Goal: Book appointment/travel/reservation

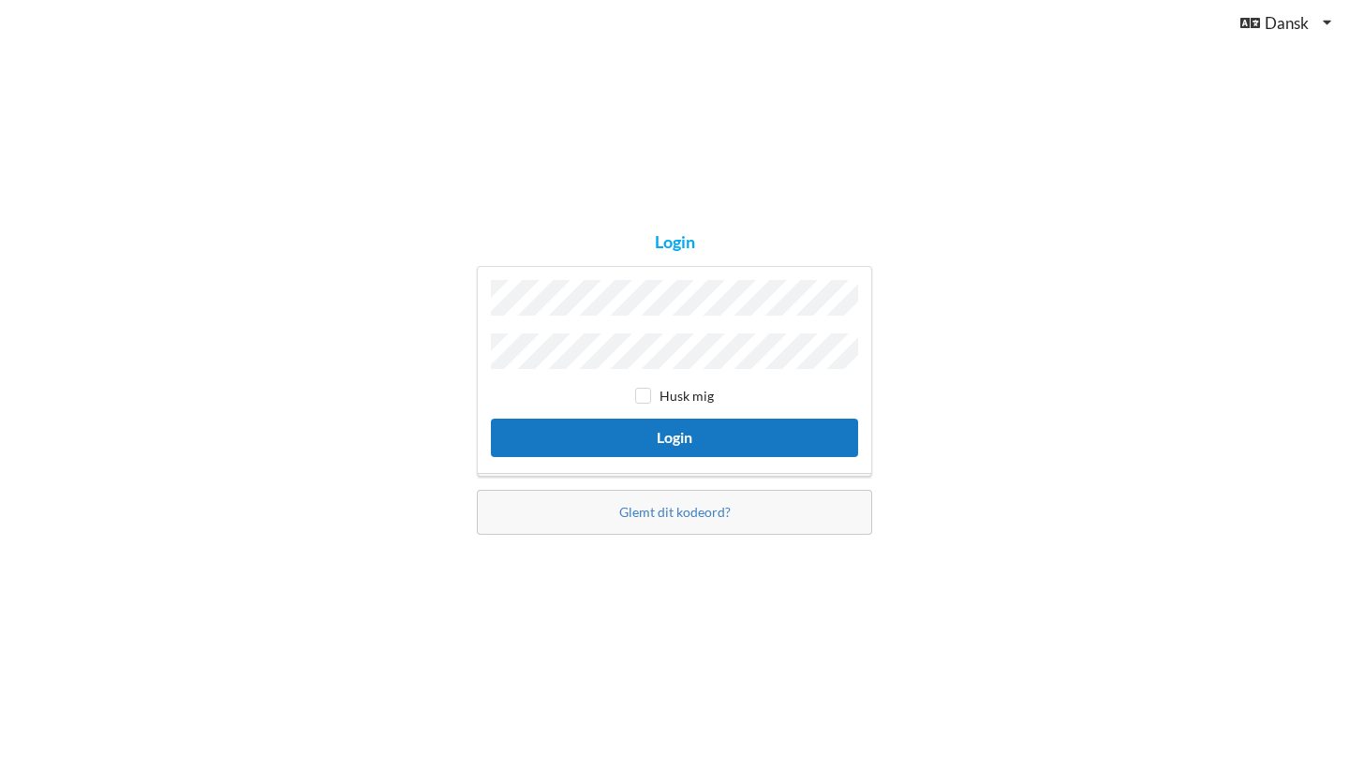
click at [666, 423] on button "Login" at bounding box center [674, 438] width 367 height 38
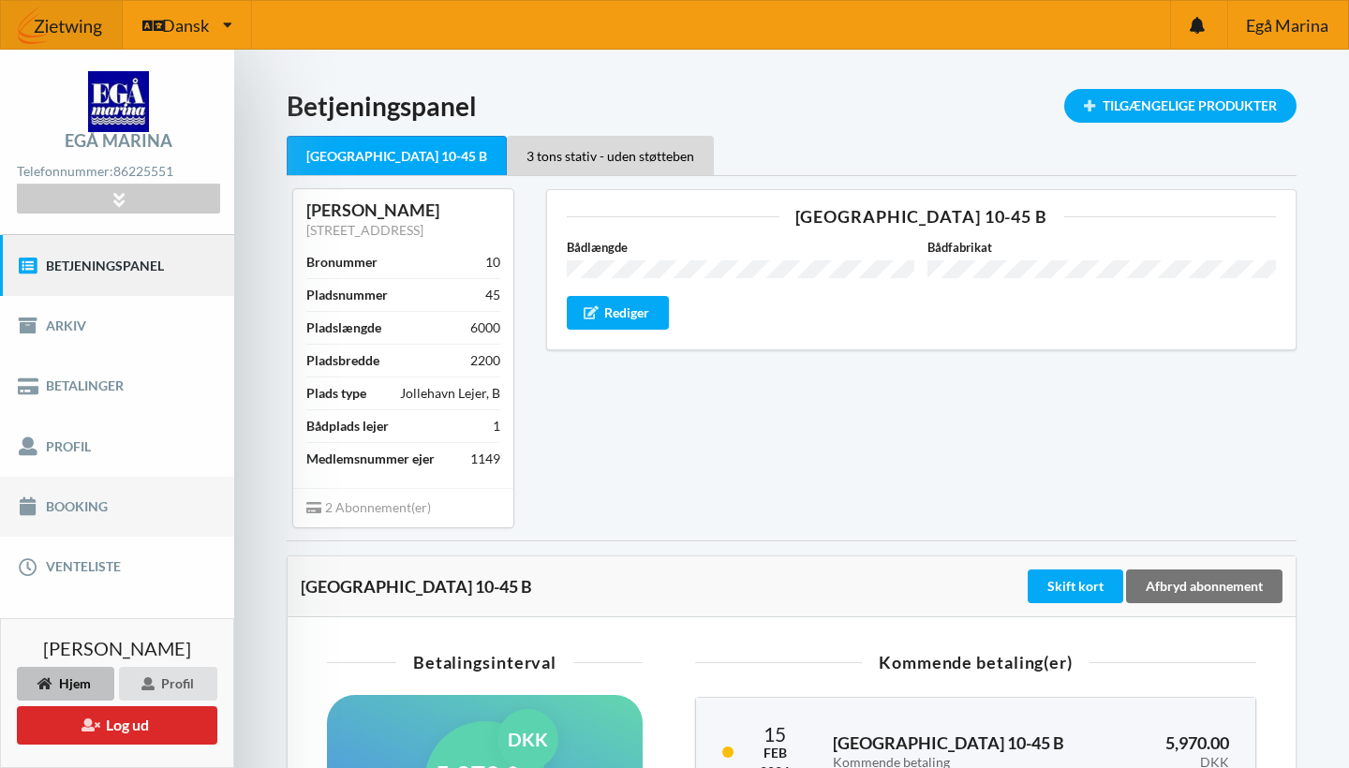
click at [97, 500] on link "Booking" at bounding box center [117, 507] width 234 height 60
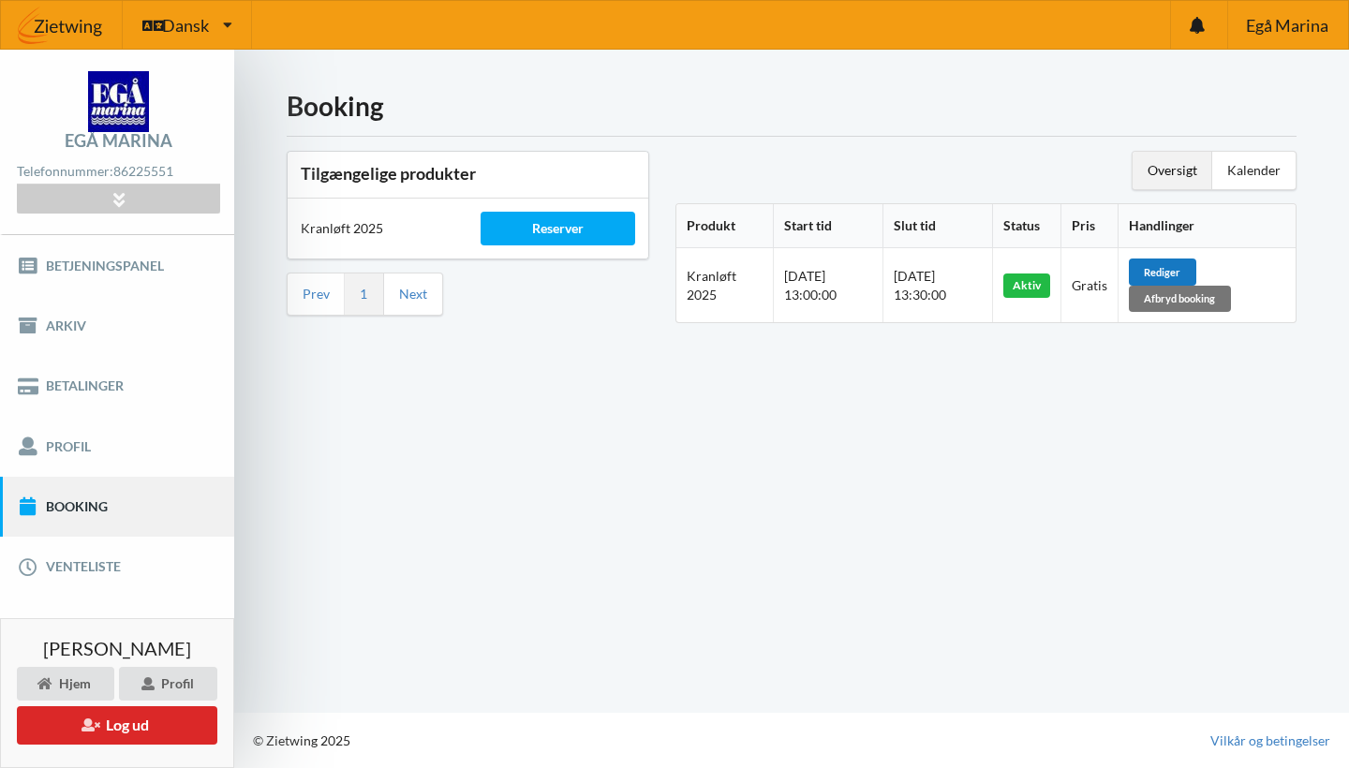
click at [1196, 266] on div "Rediger" at bounding box center [1162, 272] width 67 height 26
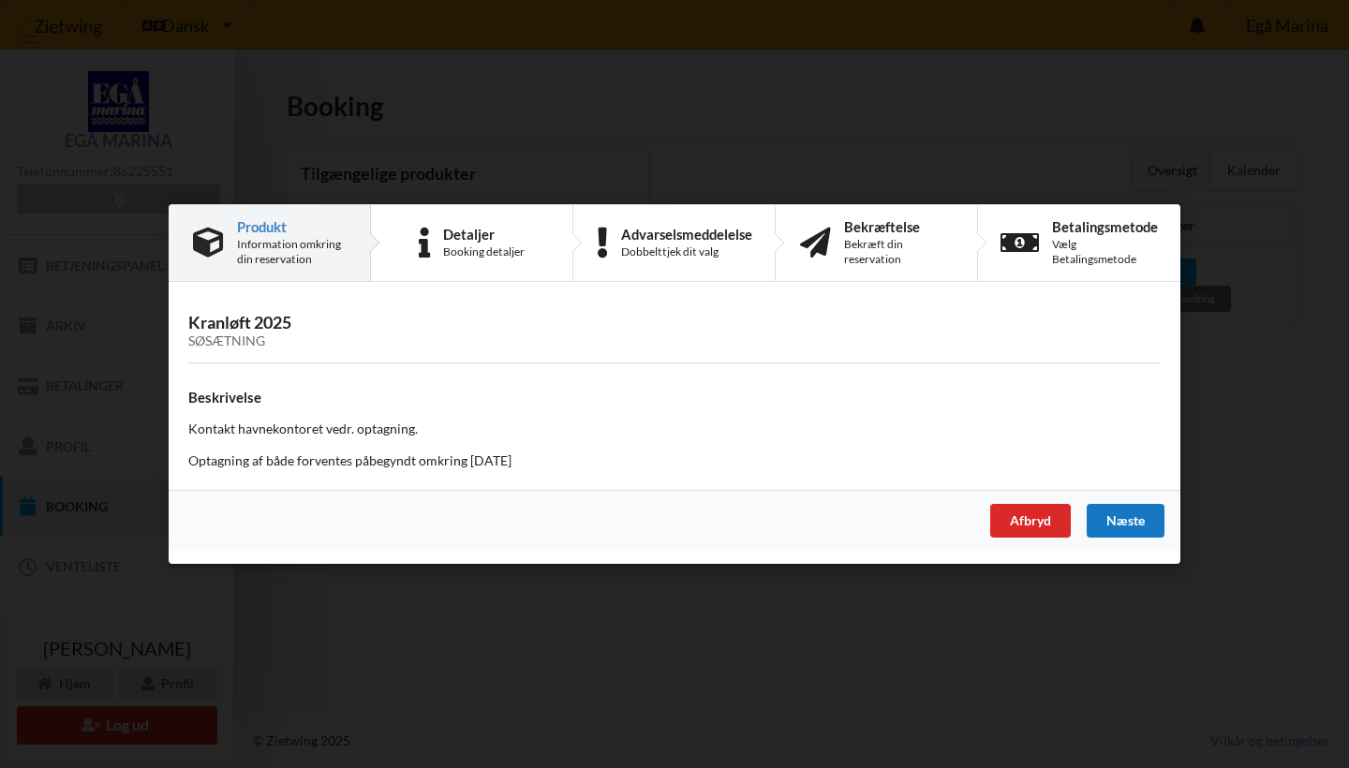
click at [1144, 519] on div "Næste" at bounding box center [1126, 521] width 78 height 34
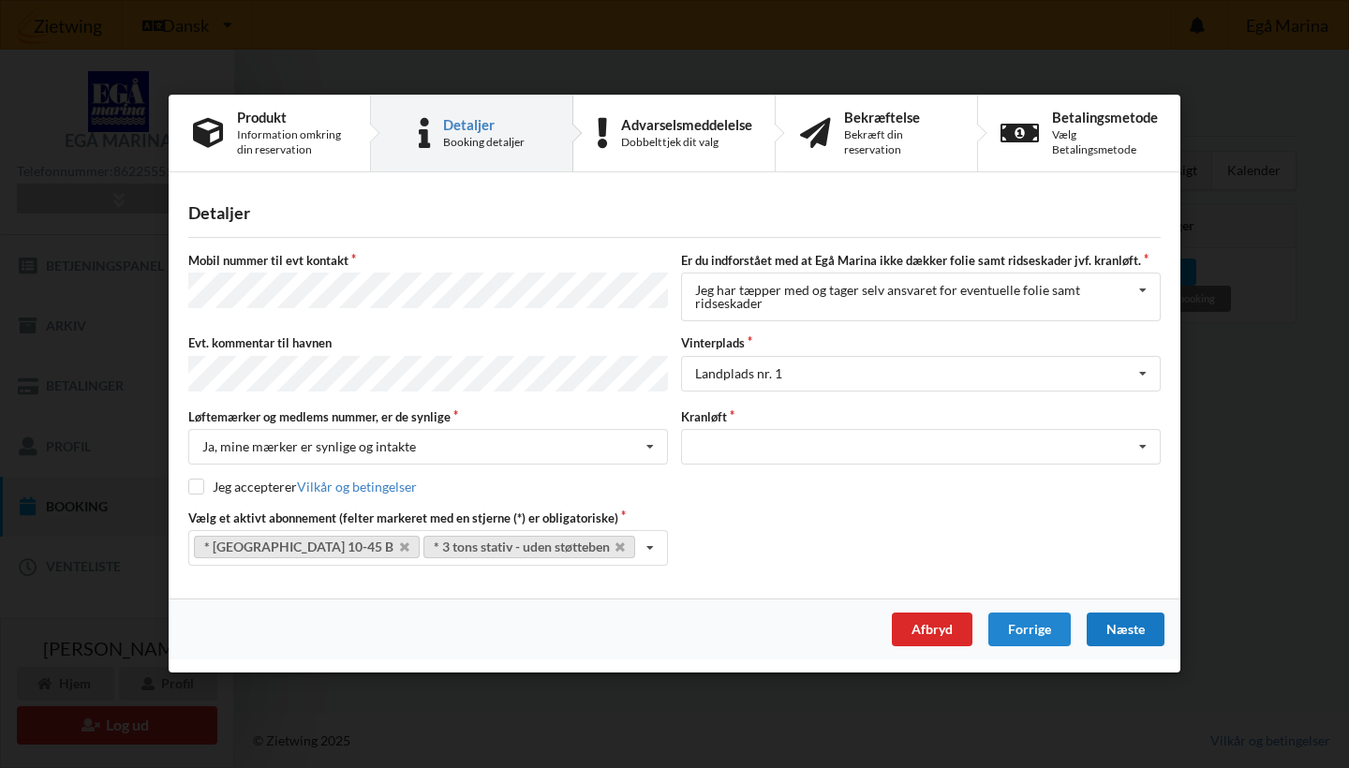
click at [1135, 634] on div "Næste" at bounding box center [1126, 631] width 78 height 34
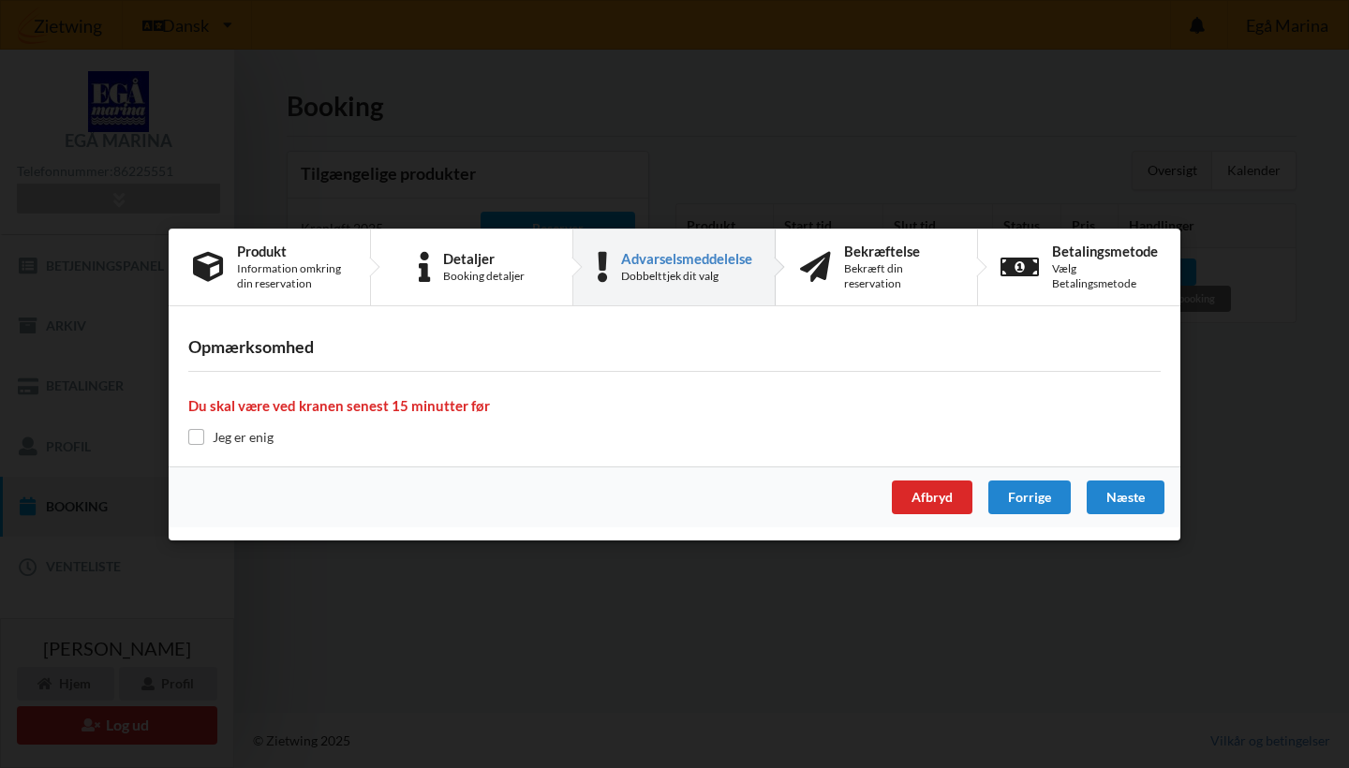
click at [240, 442] on label "Jeg er enig" at bounding box center [230, 437] width 85 height 16
click at [202, 439] on input "checkbox" at bounding box center [196, 437] width 16 height 16
checkbox input "true"
click at [1112, 490] on div "Næste" at bounding box center [1126, 498] width 78 height 34
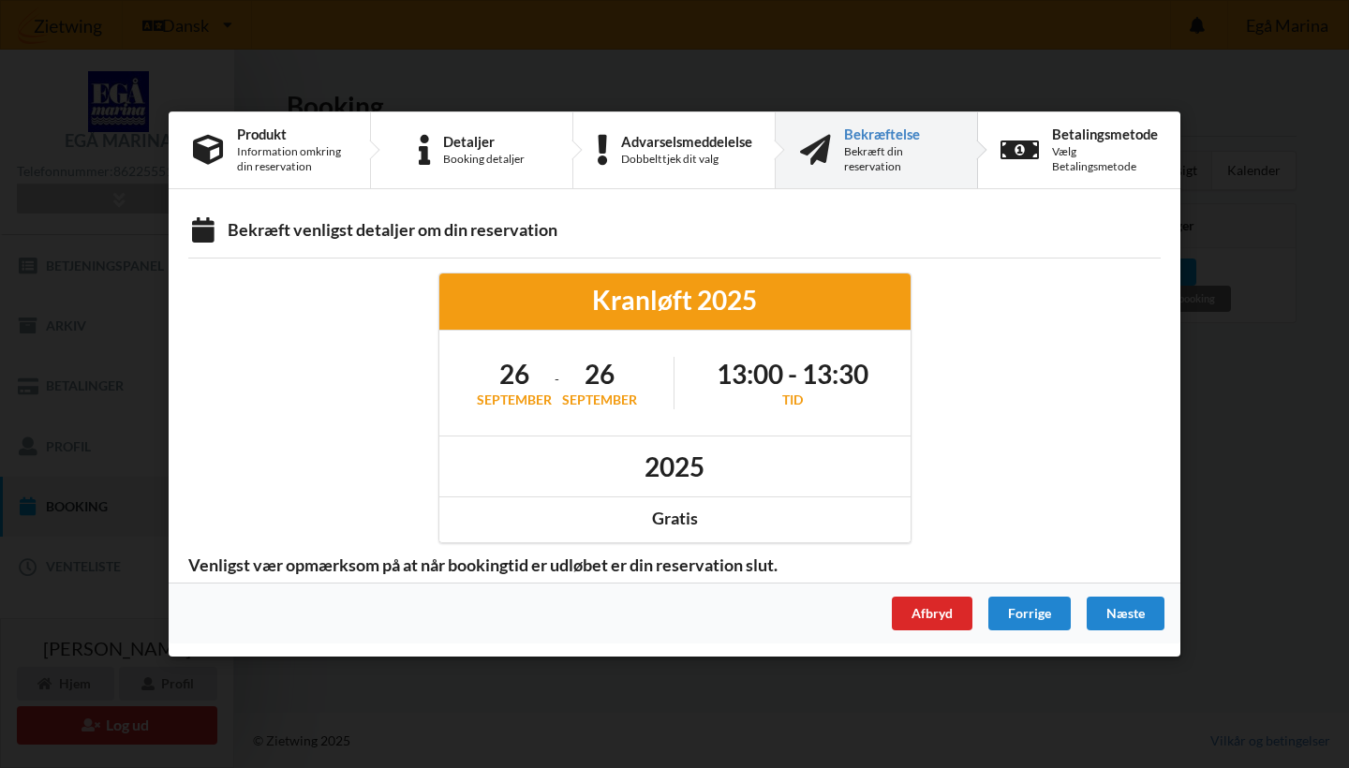
click at [515, 388] on h1 "26" at bounding box center [514, 374] width 75 height 34
click at [1025, 618] on div "Forrige" at bounding box center [1029, 614] width 82 height 34
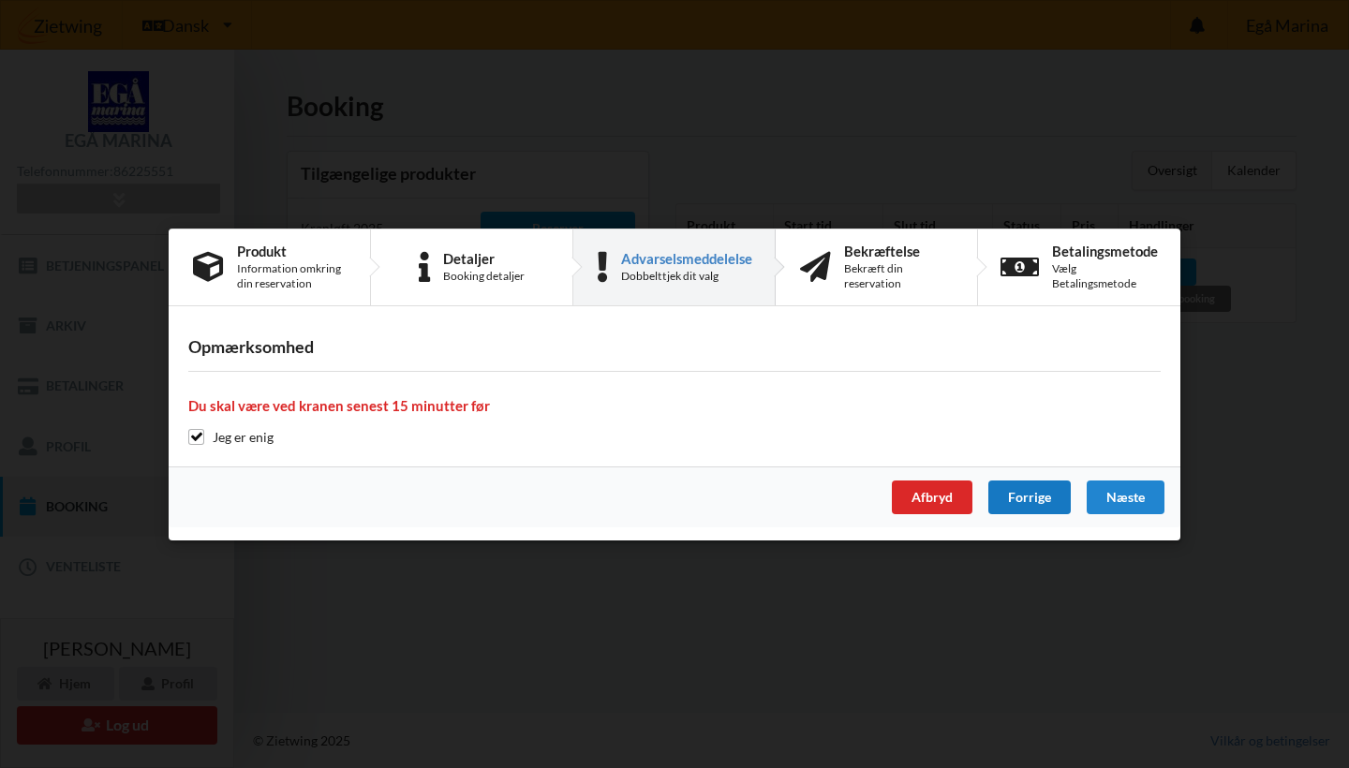
click at [1034, 509] on div "Forrige" at bounding box center [1029, 498] width 82 height 34
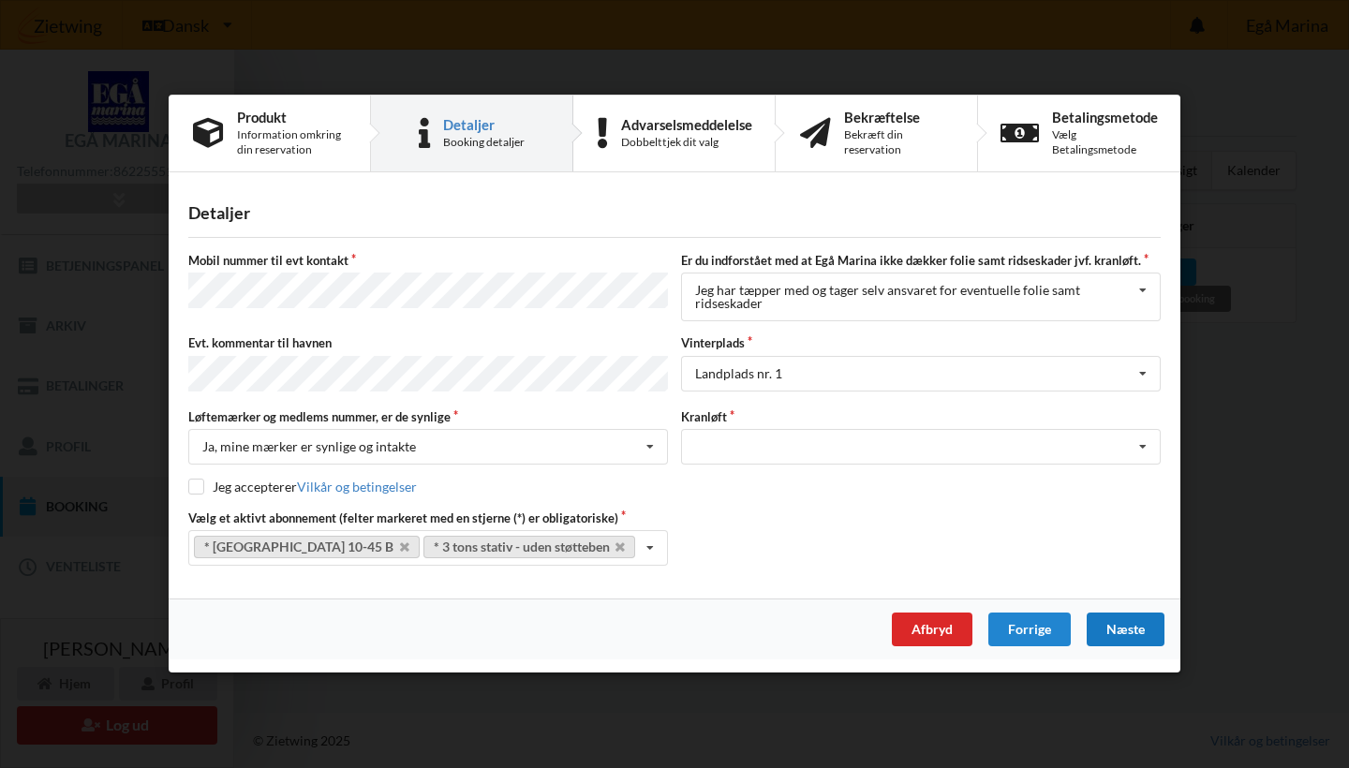
click at [1125, 631] on div "Næste" at bounding box center [1126, 631] width 78 height 34
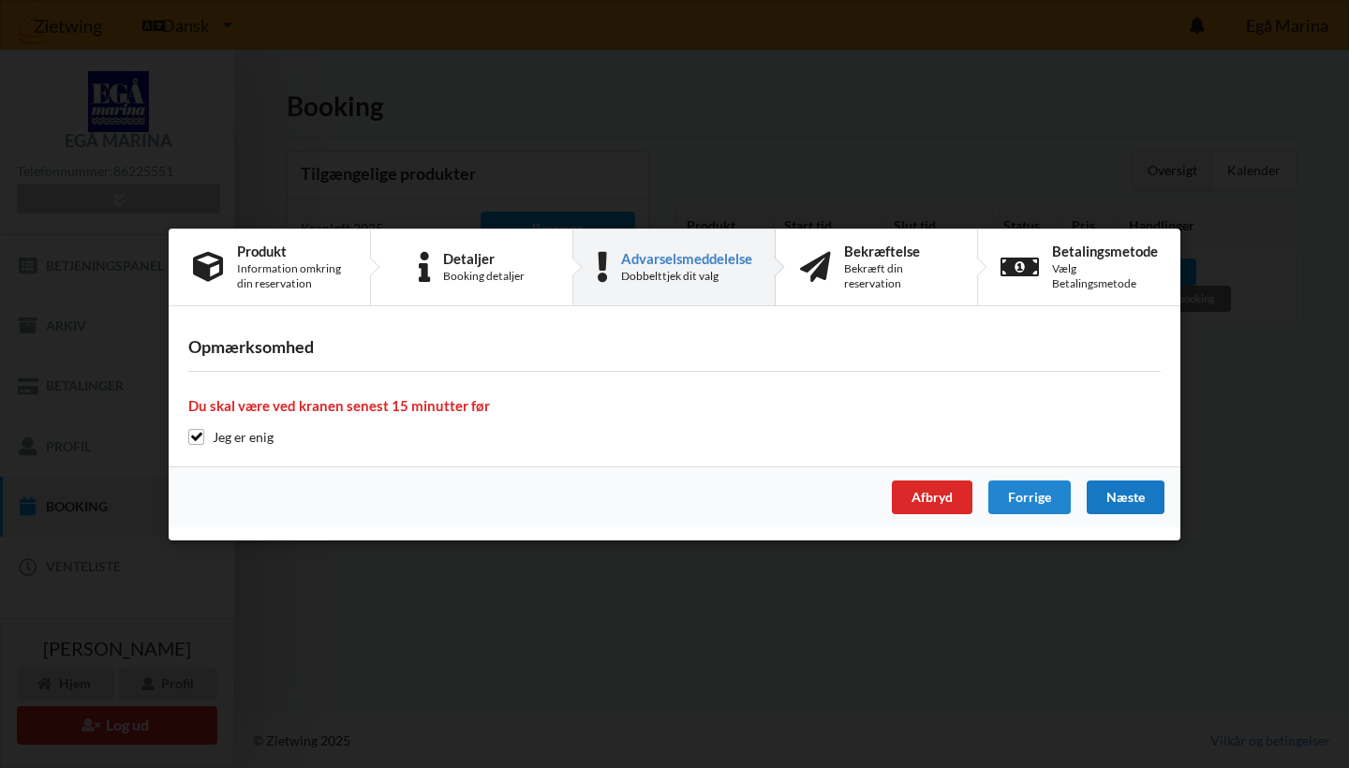
click at [1120, 501] on div "Næste" at bounding box center [1126, 498] width 78 height 34
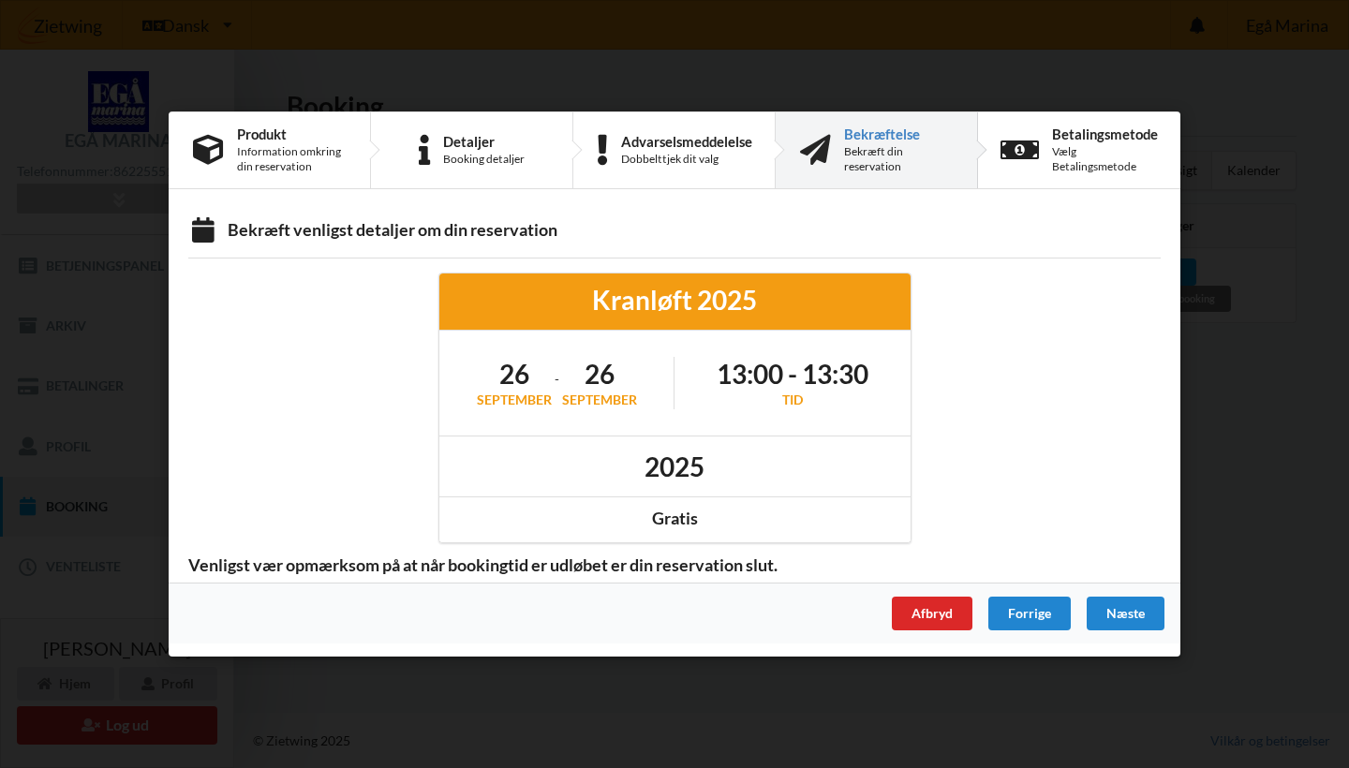
drag, startPoint x: 676, startPoint y: 478, endPoint x: 573, endPoint y: 398, distance: 129.5
click at [574, 398] on div "Kranløft 2025 [DATE] - [DATE] 13:00 - 13:30 Tid 2025 Gratis" at bounding box center [674, 408] width 473 height 271
click at [527, 387] on h1 "26" at bounding box center [514, 374] width 75 height 34
click at [503, 370] on h1 "26" at bounding box center [514, 374] width 75 height 34
click at [952, 614] on div "Afbryd" at bounding box center [932, 614] width 81 height 34
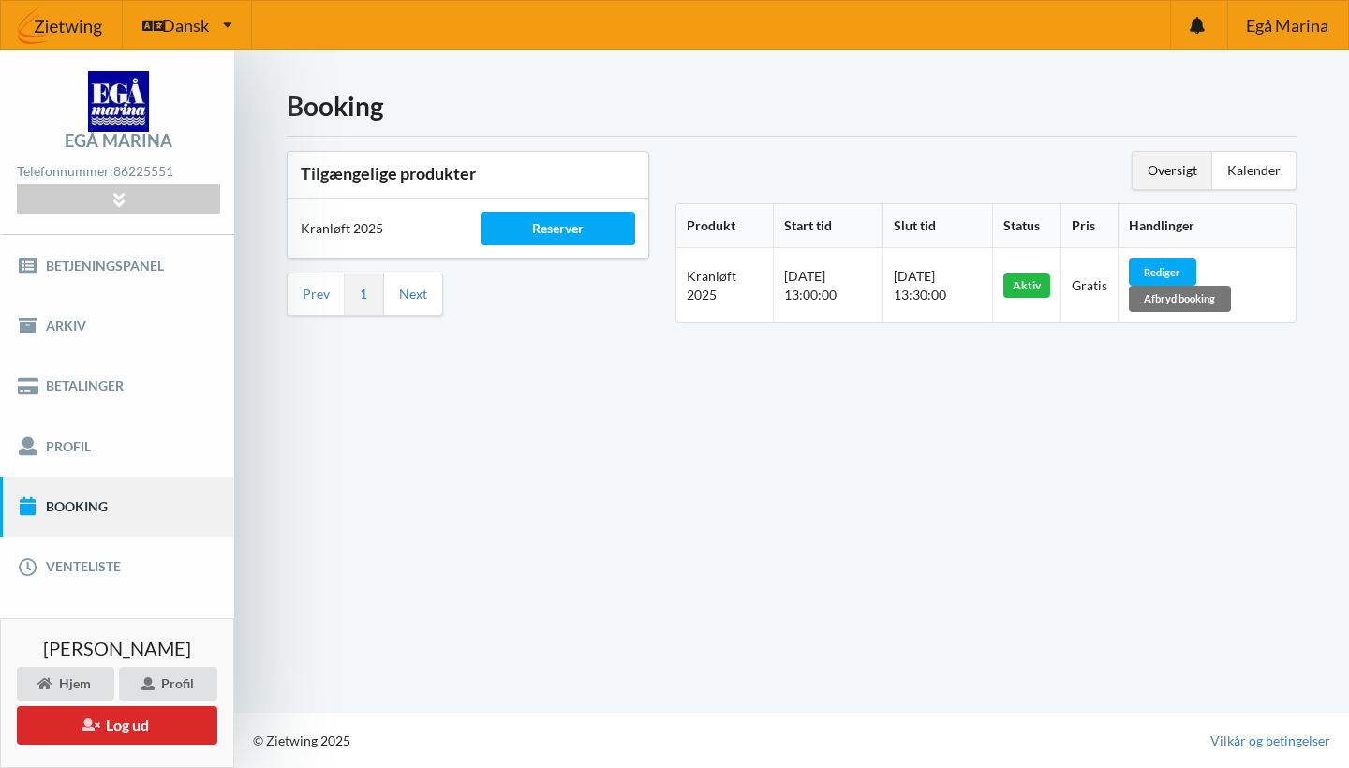
click at [969, 494] on div "Booking Tilgængelige produkter Kranløft 2025 Reserver Prev 1 Next Oversigt Kale…" at bounding box center [791, 381] width 1115 height 663
click at [1190, 266] on div "Rediger" at bounding box center [1162, 272] width 67 height 26
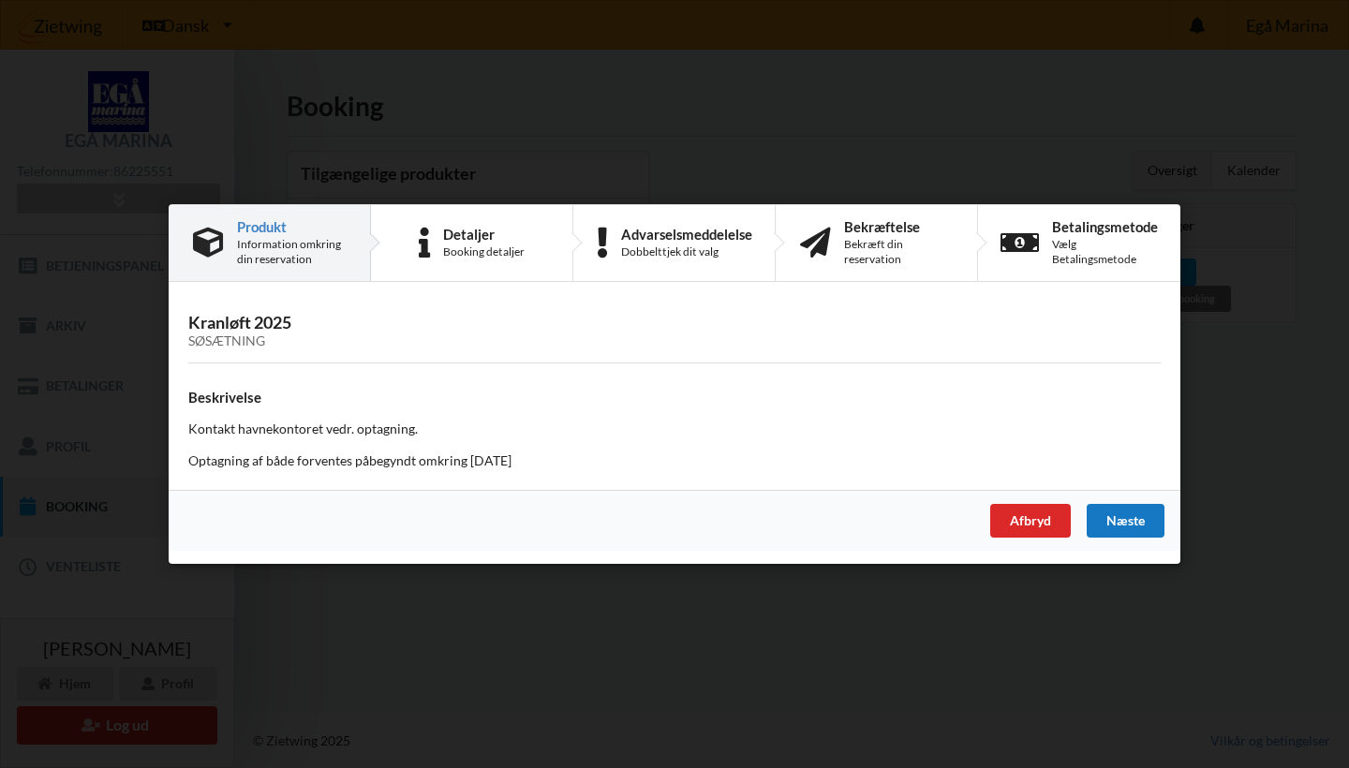
click at [1123, 517] on div "Næste" at bounding box center [1126, 521] width 78 height 34
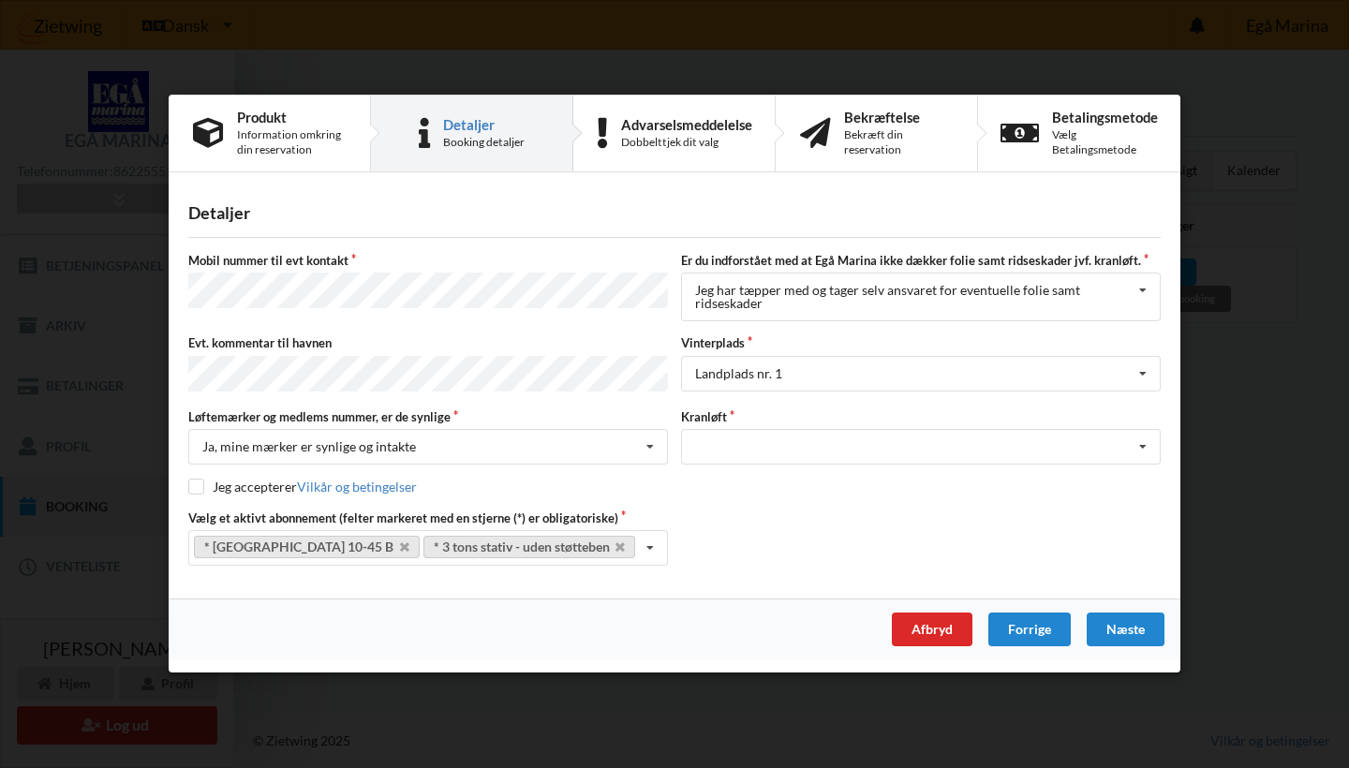
click at [193, 485] on input "checkbox" at bounding box center [196, 488] width 16 height 16
checkbox input "true"
click at [1121, 626] on div "Næste" at bounding box center [1126, 631] width 78 height 34
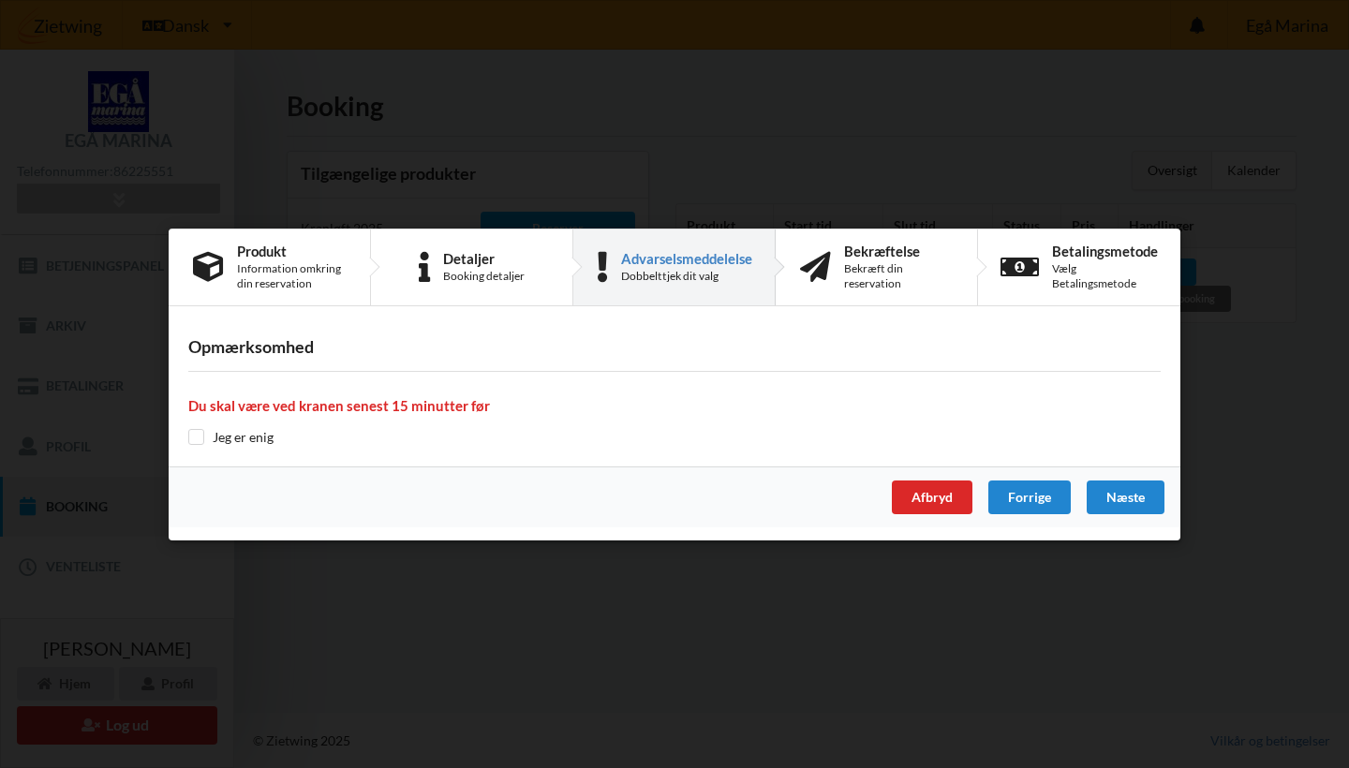
click at [200, 446] on div "Opmærksomhed Du skal være ved kranen senest 15 minutter før Jeg er enig" at bounding box center [675, 392] width 1012 height 147
click at [198, 438] on input "checkbox" at bounding box center [196, 437] width 16 height 16
checkbox input "true"
click at [1113, 496] on div "Næste" at bounding box center [1126, 498] width 78 height 34
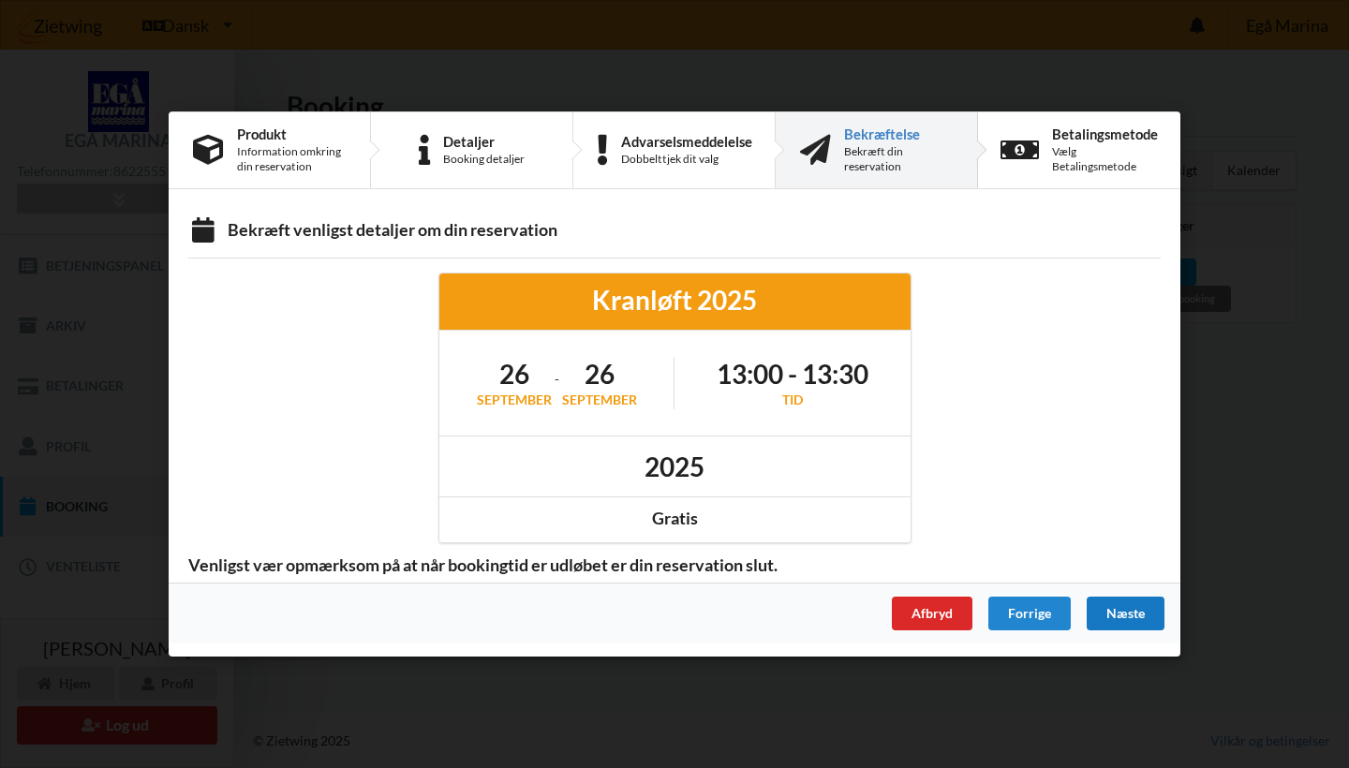
click at [1115, 623] on div "Næste" at bounding box center [1126, 614] width 78 height 34
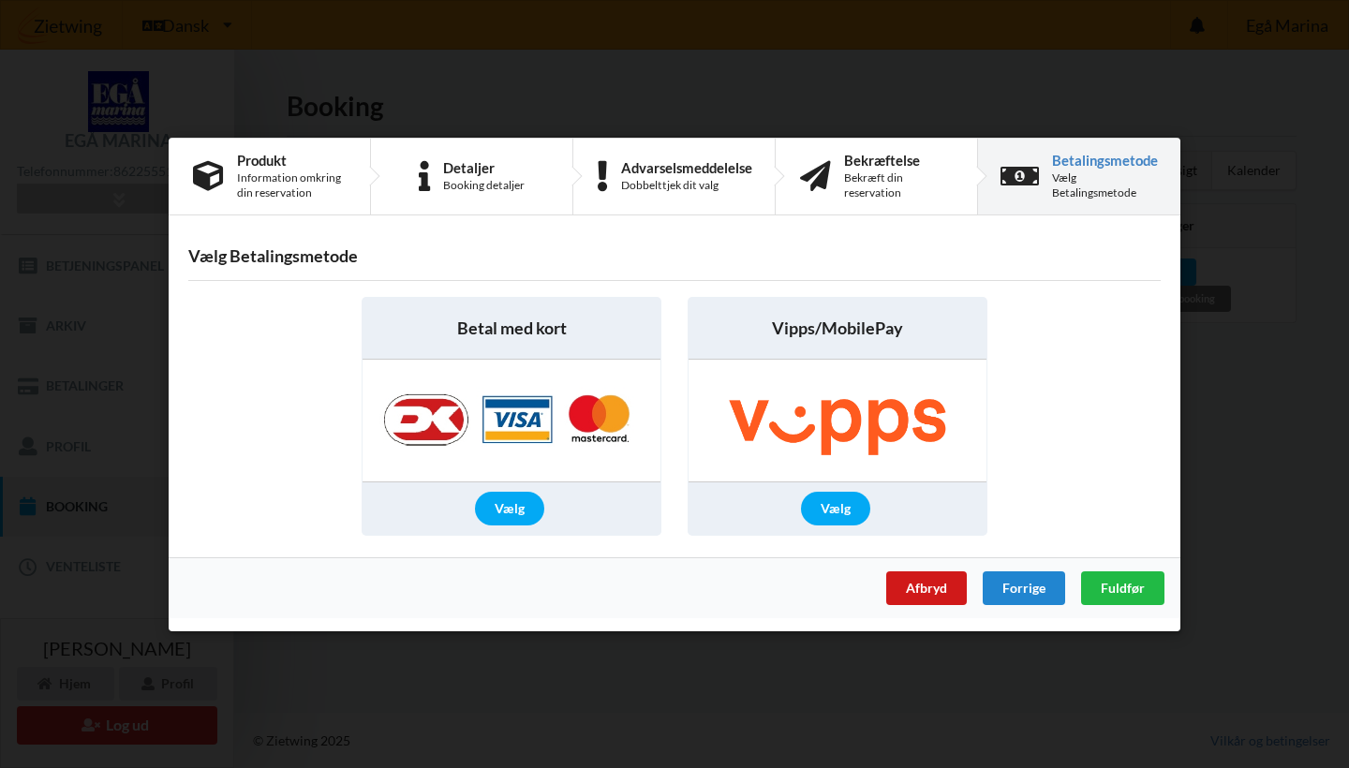
click at [945, 595] on div "Afbryd" at bounding box center [926, 588] width 81 height 34
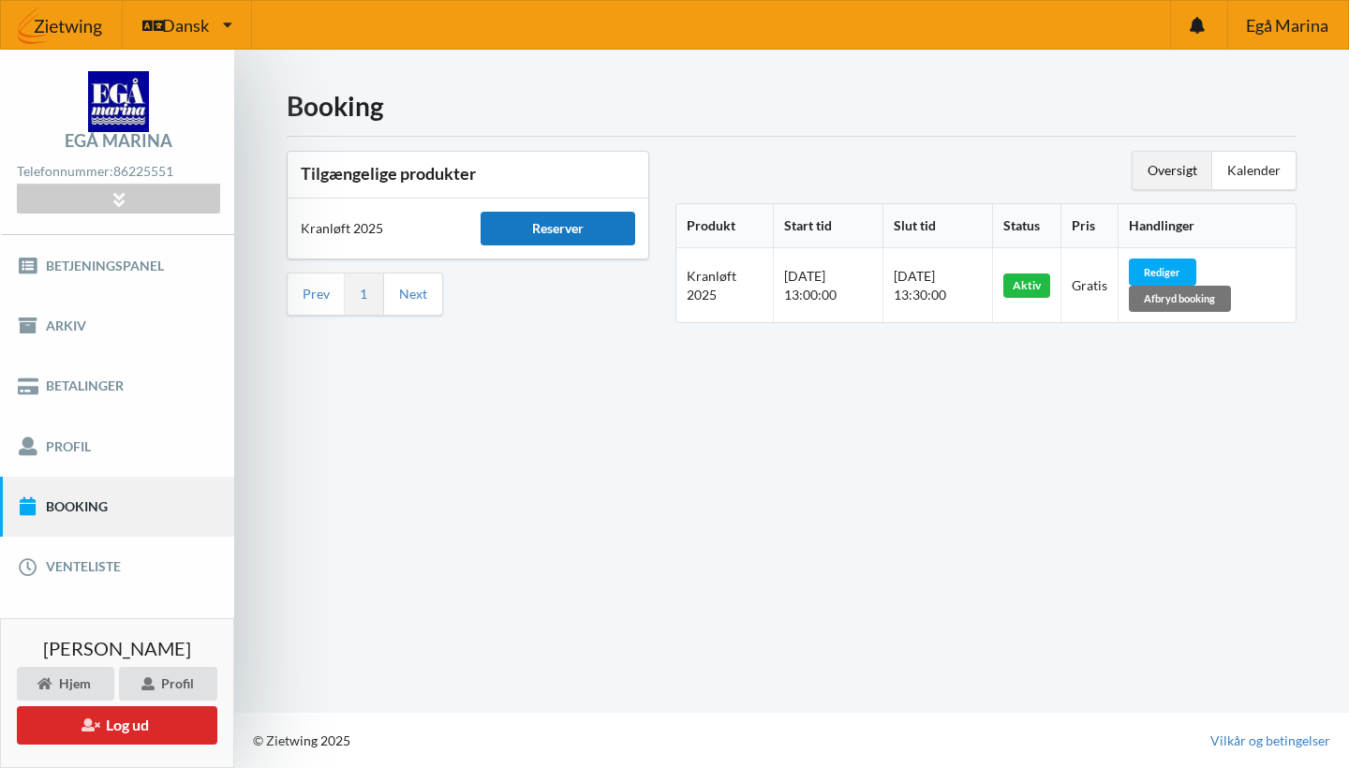
click at [552, 229] on div "Reserver" at bounding box center [558, 229] width 154 height 34
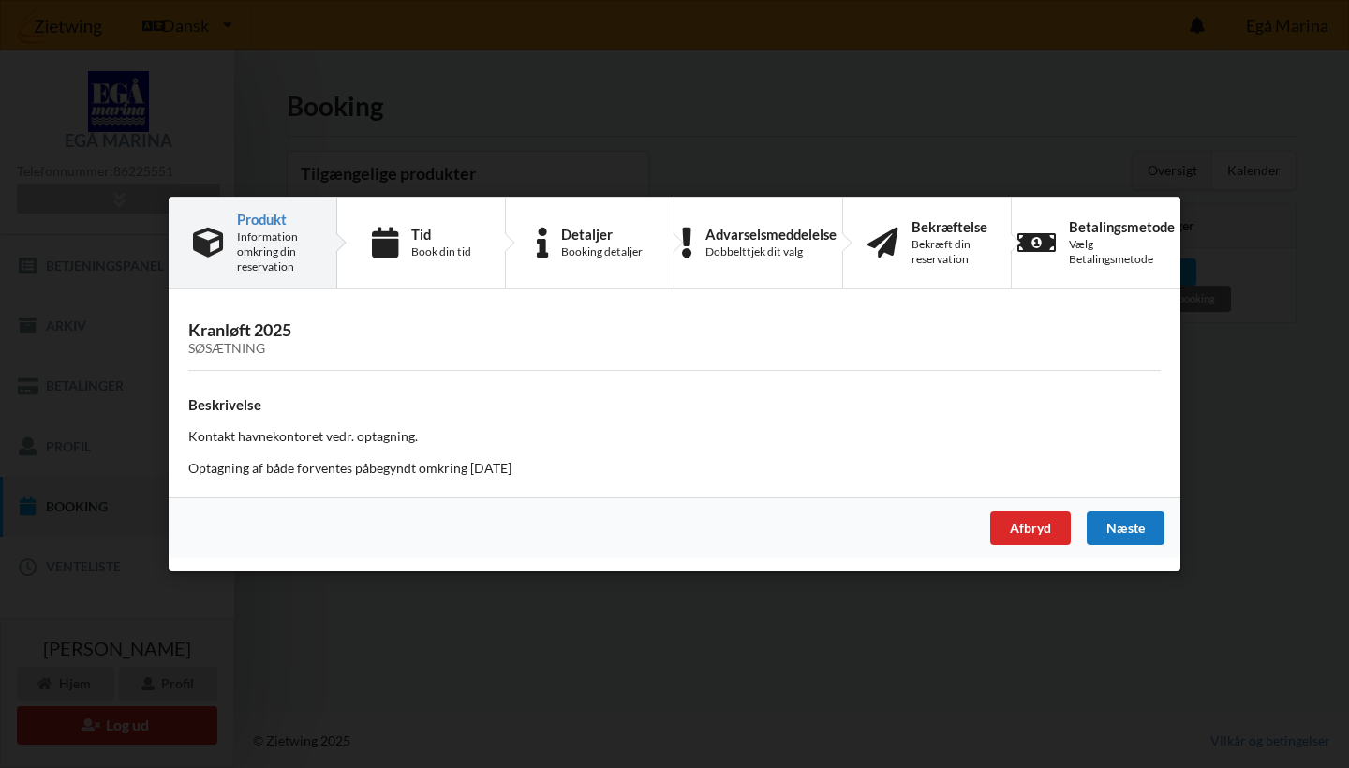
click at [1126, 526] on div "Næste" at bounding box center [1126, 529] width 78 height 34
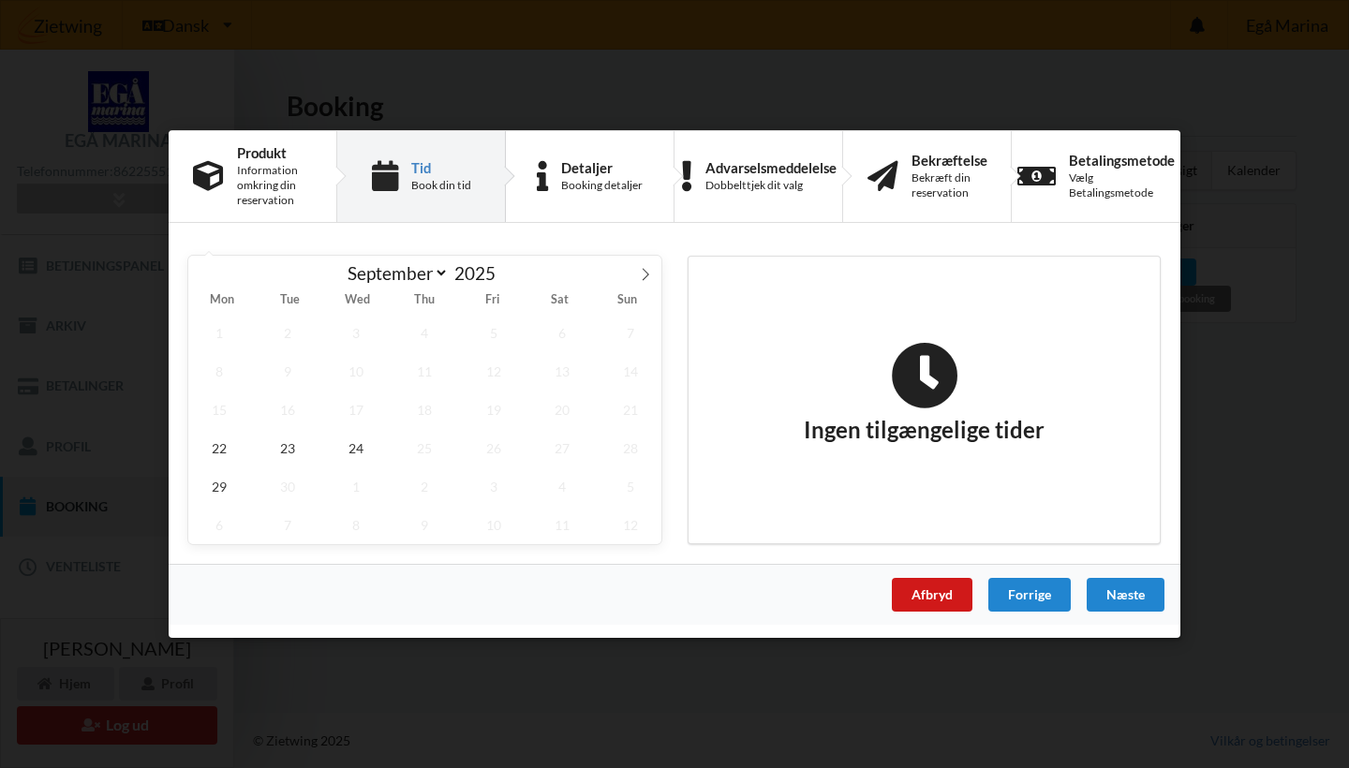
click at [944, 596] on div "Afbryd" at bounding box center [932, 595] width 81 height 34
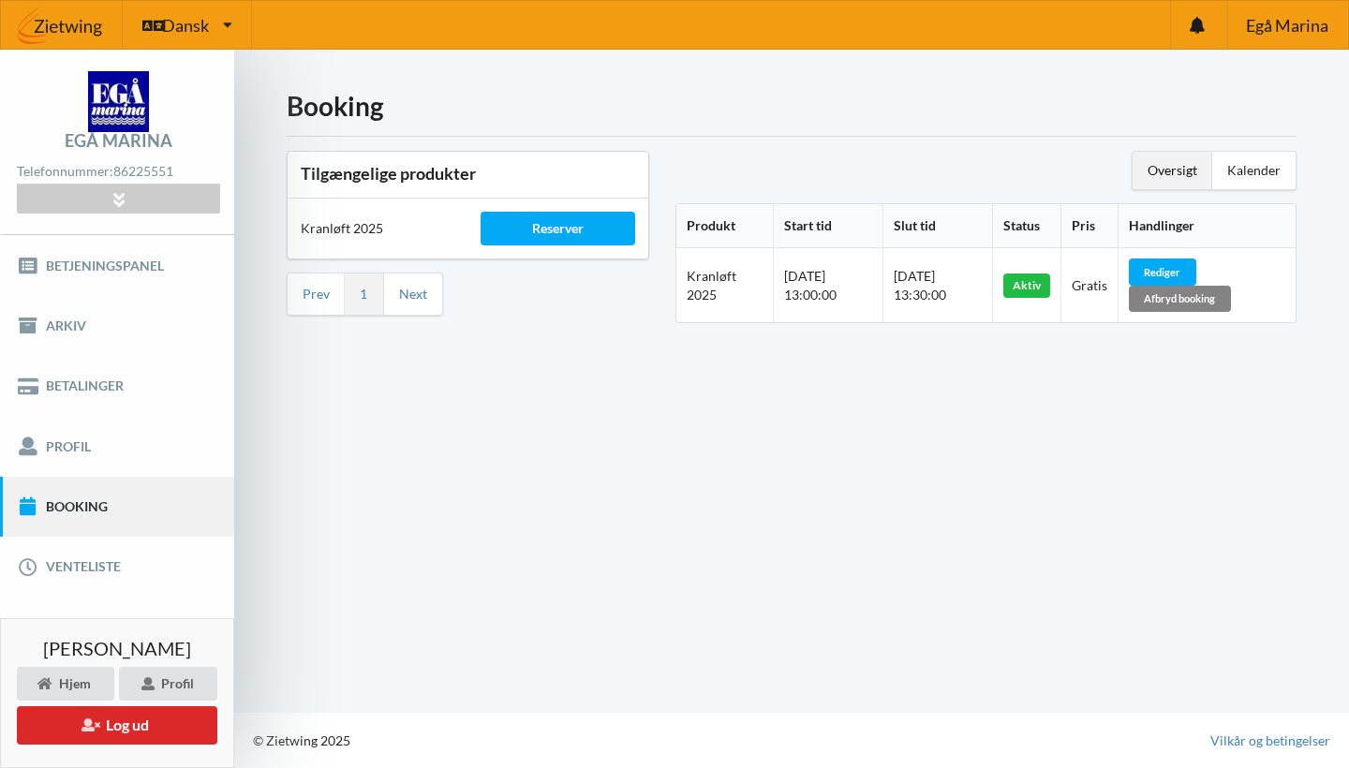
click at [1216, 294] on div "Afbryd booking" at bounding box center [1180, 299] width 102 height 26
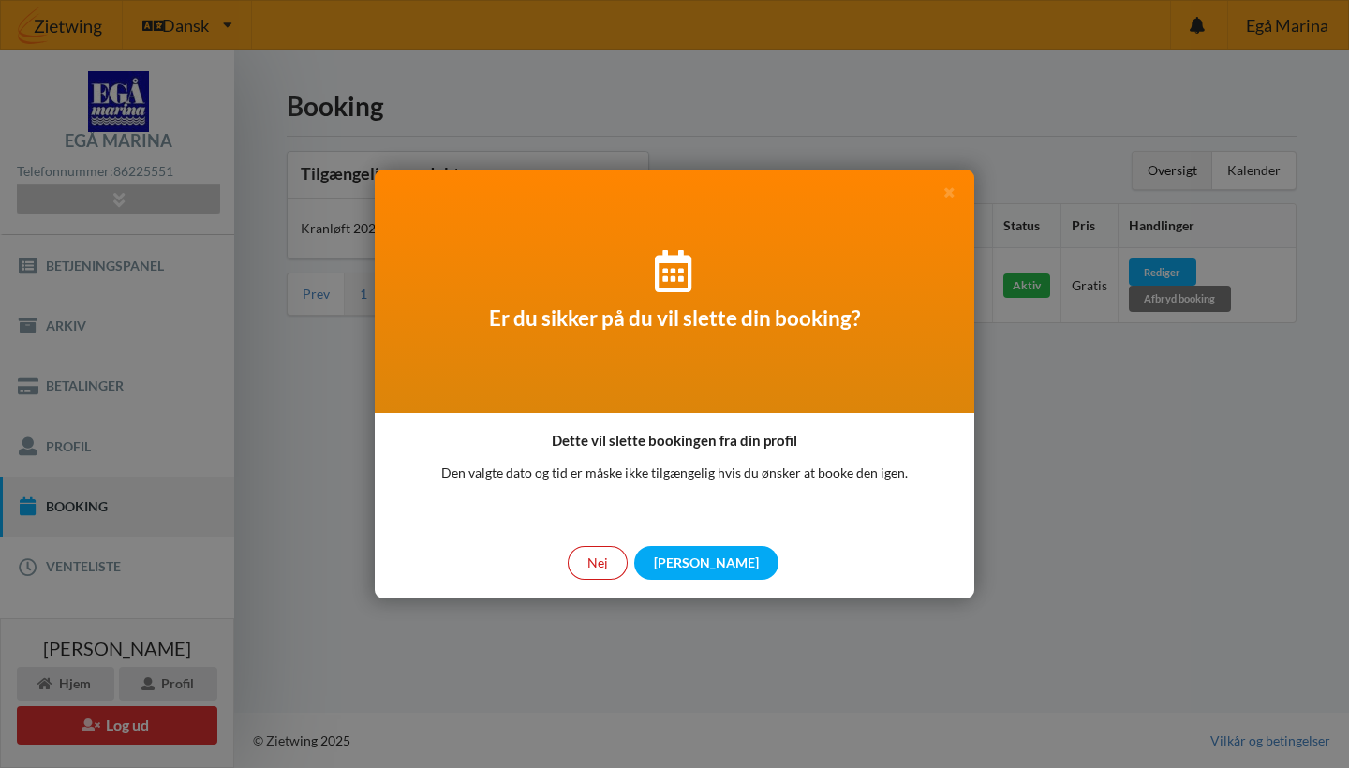
click at [628, 571] on div "Nej" at bounding box center [598, 563] width 60 height 34
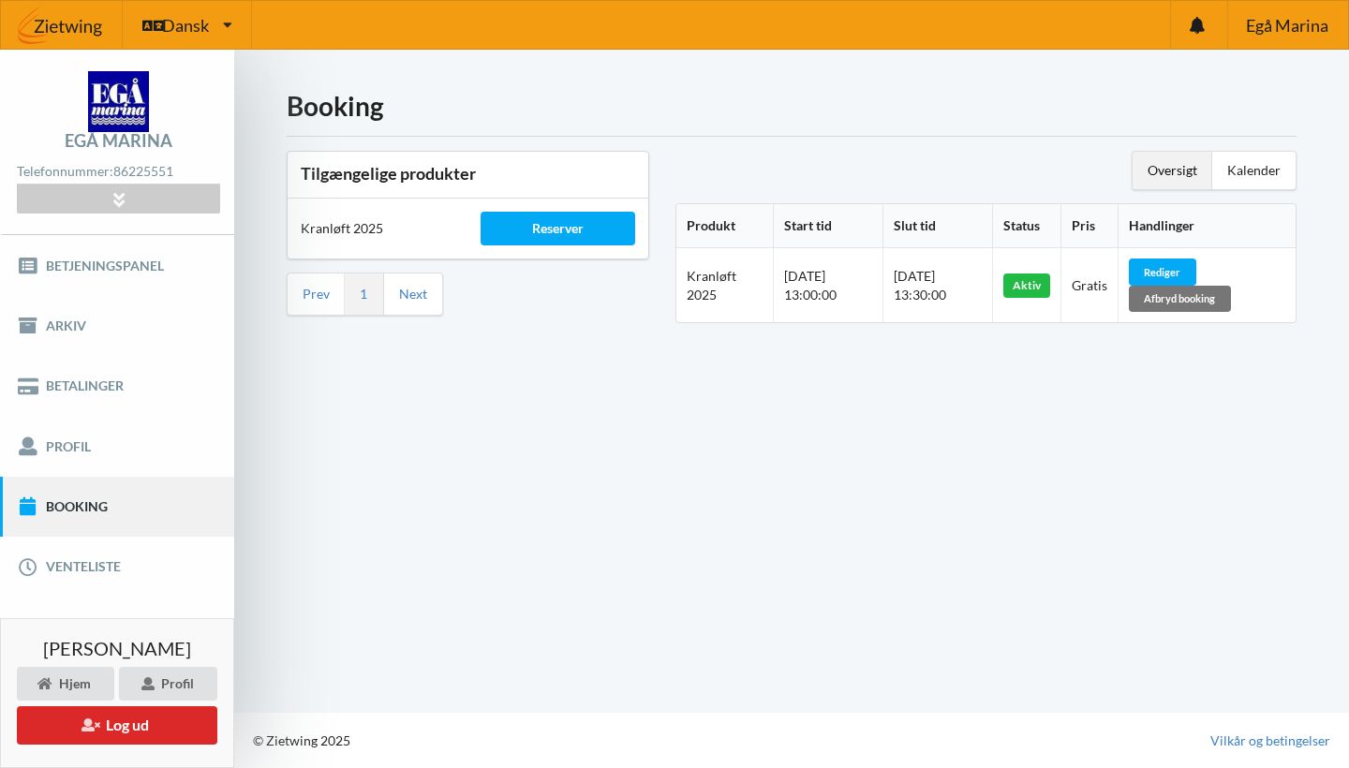
click at [1181, 181] on div "Oversigt" at bounding box center [1173, 170] width 80 height 37
click at [1265, 171] on div "Kalender" at bounding box center [1253, 170] width 83 height 37
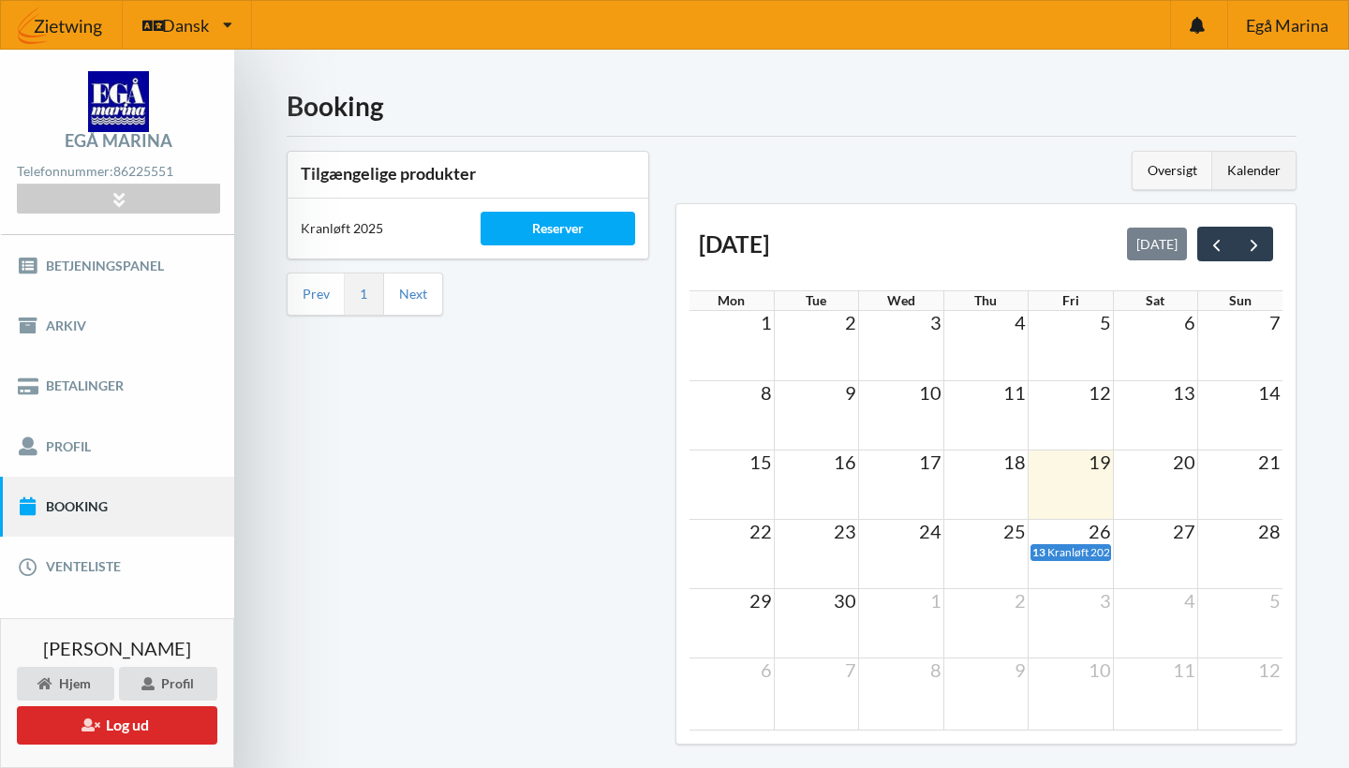
click at [1169, 171] on div "Oversigt" at bounding box center [1173, 170] width 80 height 37
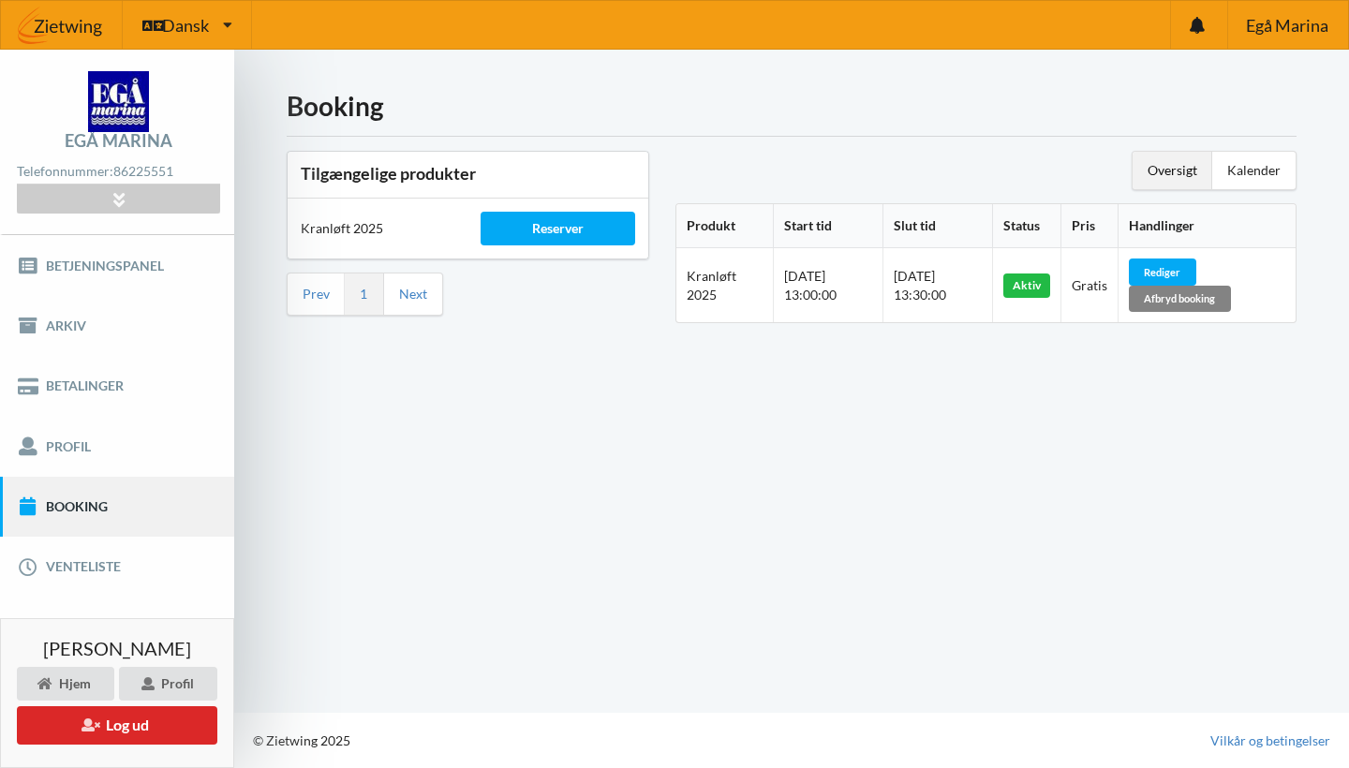
click at [1231, 304] on div "Afbryd booking" at bounding box center [1180, 299] width 102 height 26
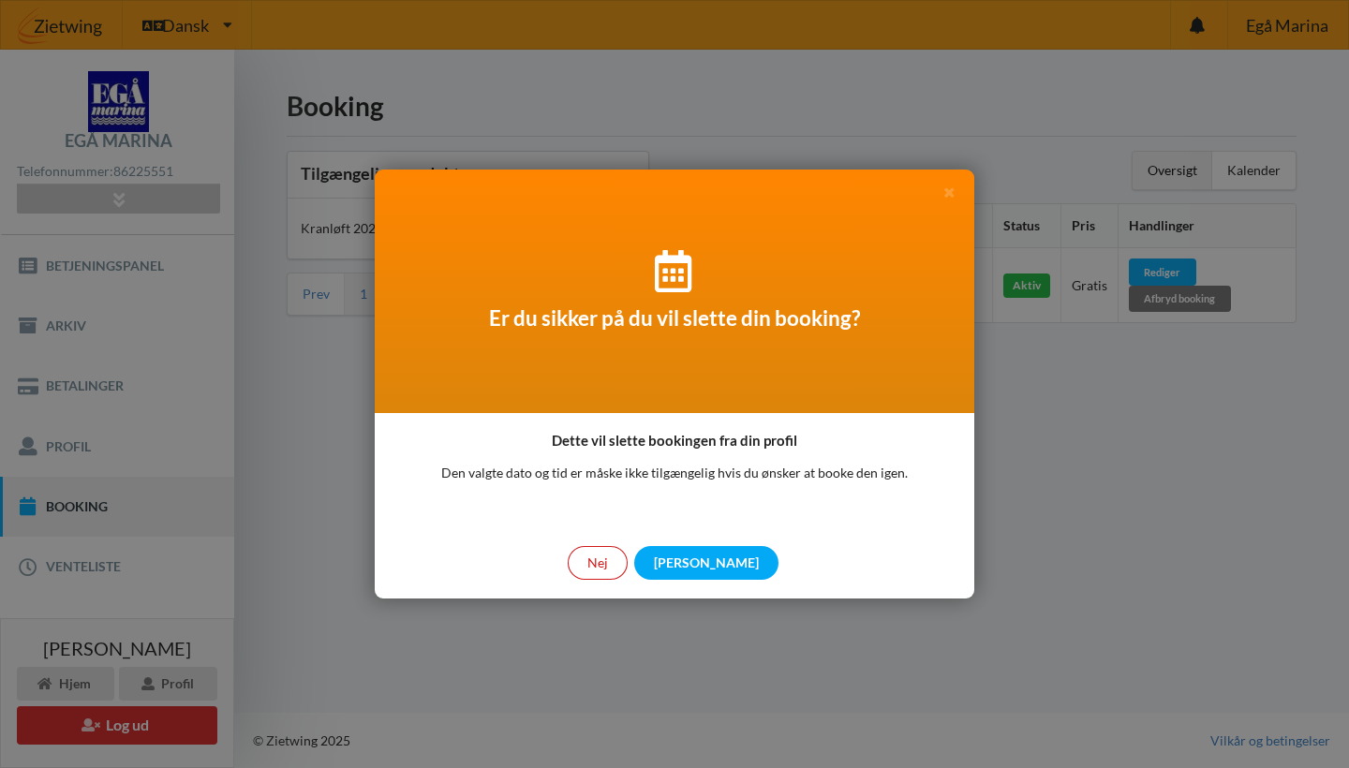
click at [628, 558] on div "Nej" at bounding box center [598, 563] width 60 height 34
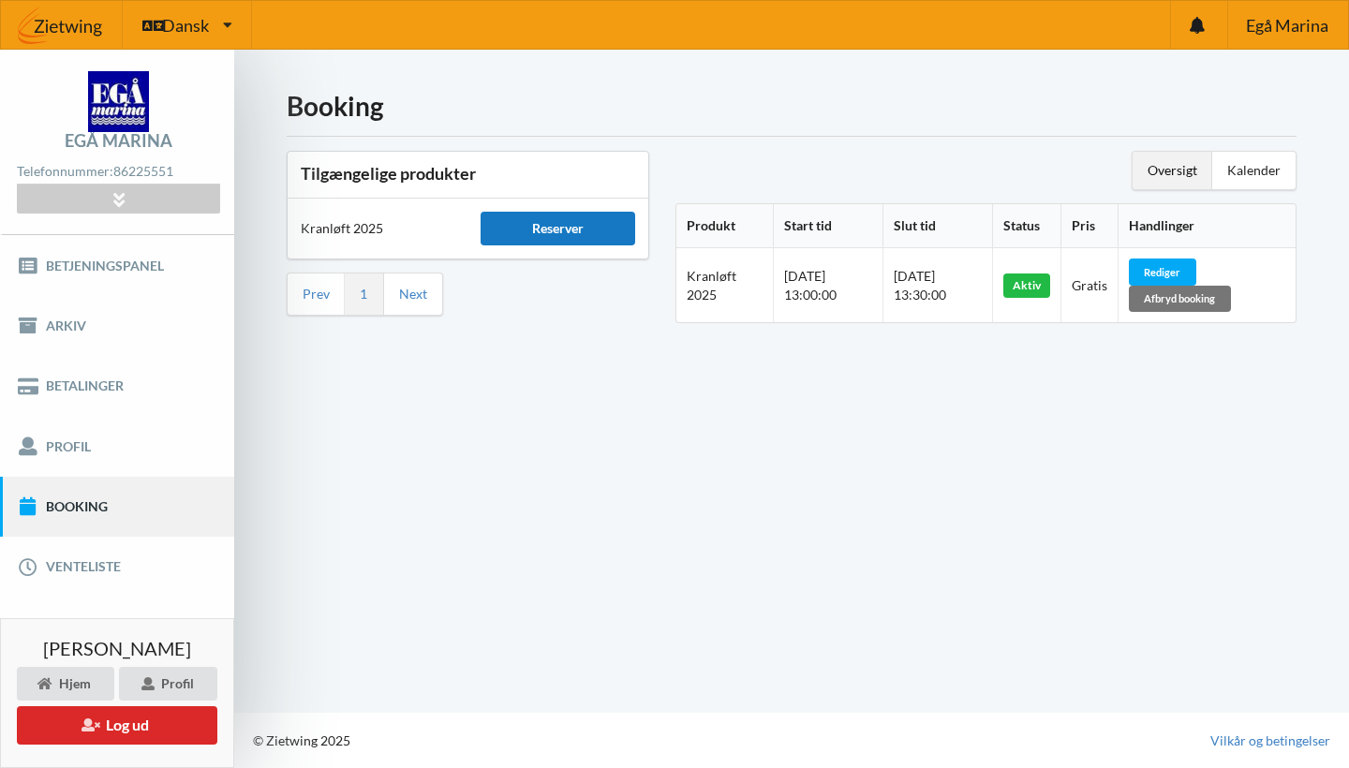
click at [582, 232] on div "Reserver" at bounding box center [558, 229] width 154 height 34
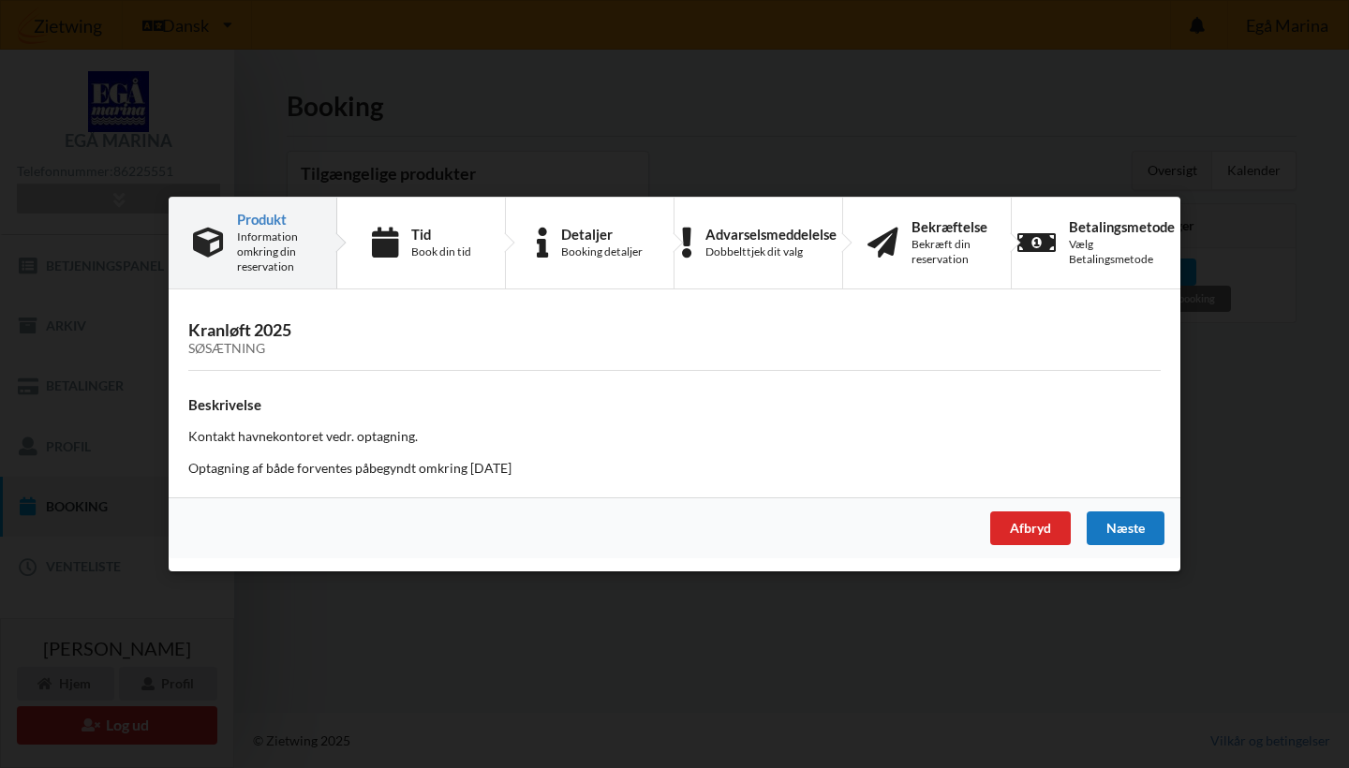
click at [1119, 527] on div "Næste" at bounding box center [1126, 529] width 78 height 34
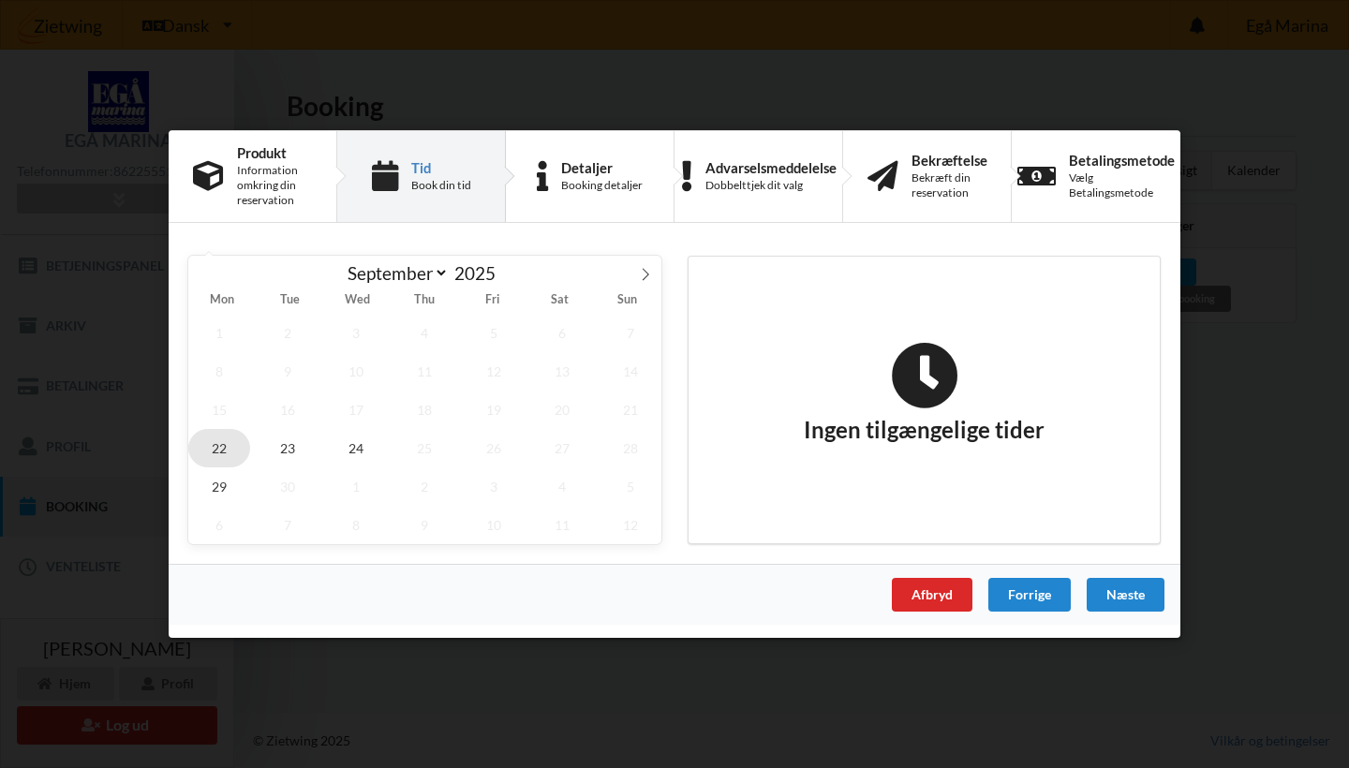
click at [222, 448] on span "22" at bounding box center [219, 448] width 62 height 38
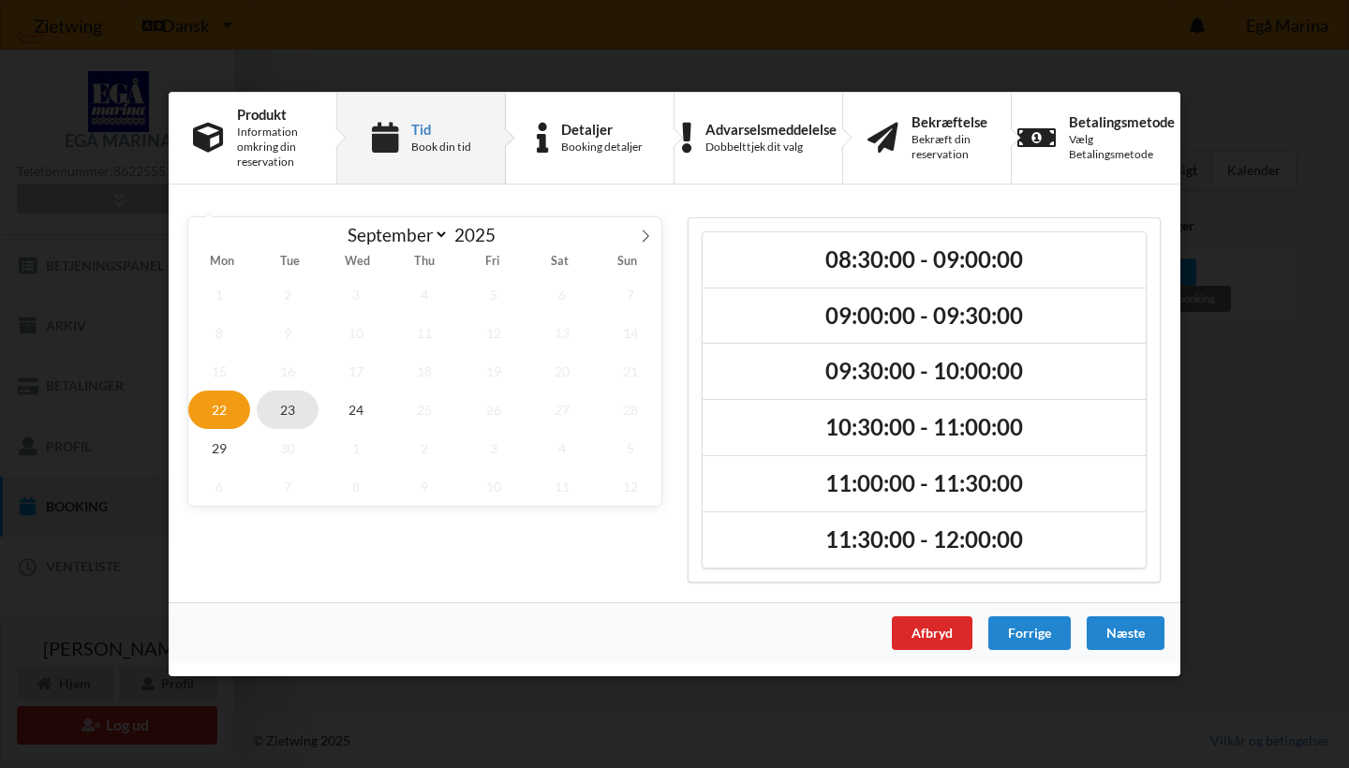
click at [292, 408] on span "23" at bounding box center [288, 410] width 62 height 38
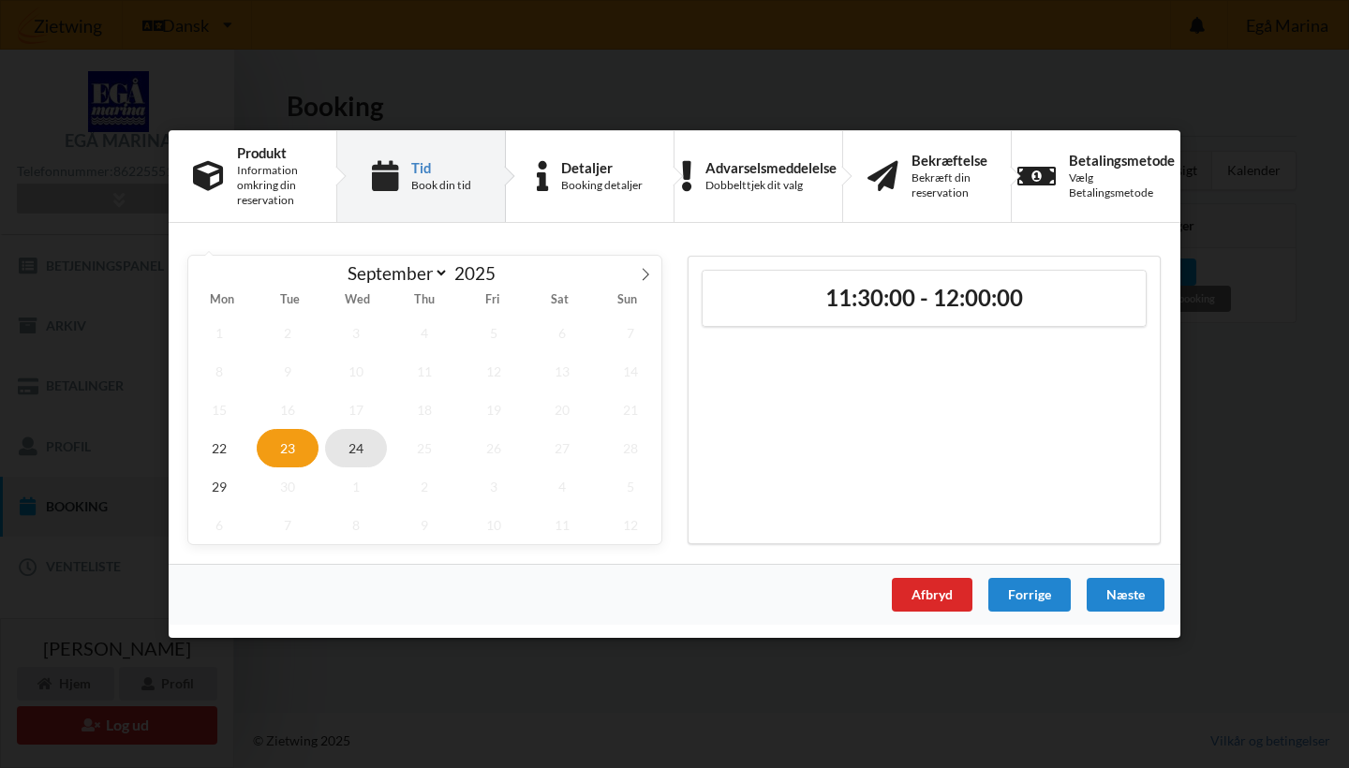
click at [351, 449] on span "24" at bounding box center [356, 448] width 62 height 38
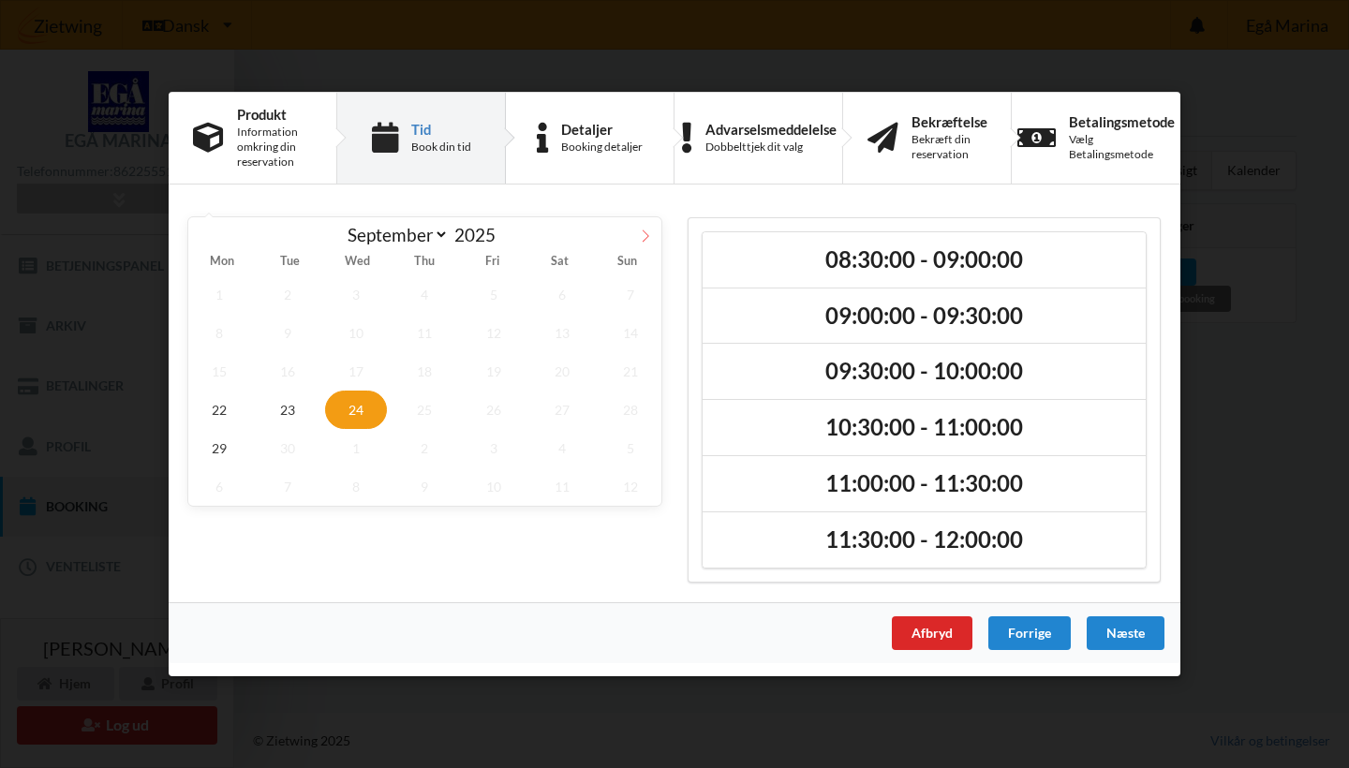
click at [647, 233] on icon at bounding box center [645, 236] width 13 height 13
click at [203, 229] on span at bounding box center [204, 233] width 32 height 32
select select "8"
click at [943, 618] on div "Afbryd" at bounding box center [932, 633] width 81 height 34
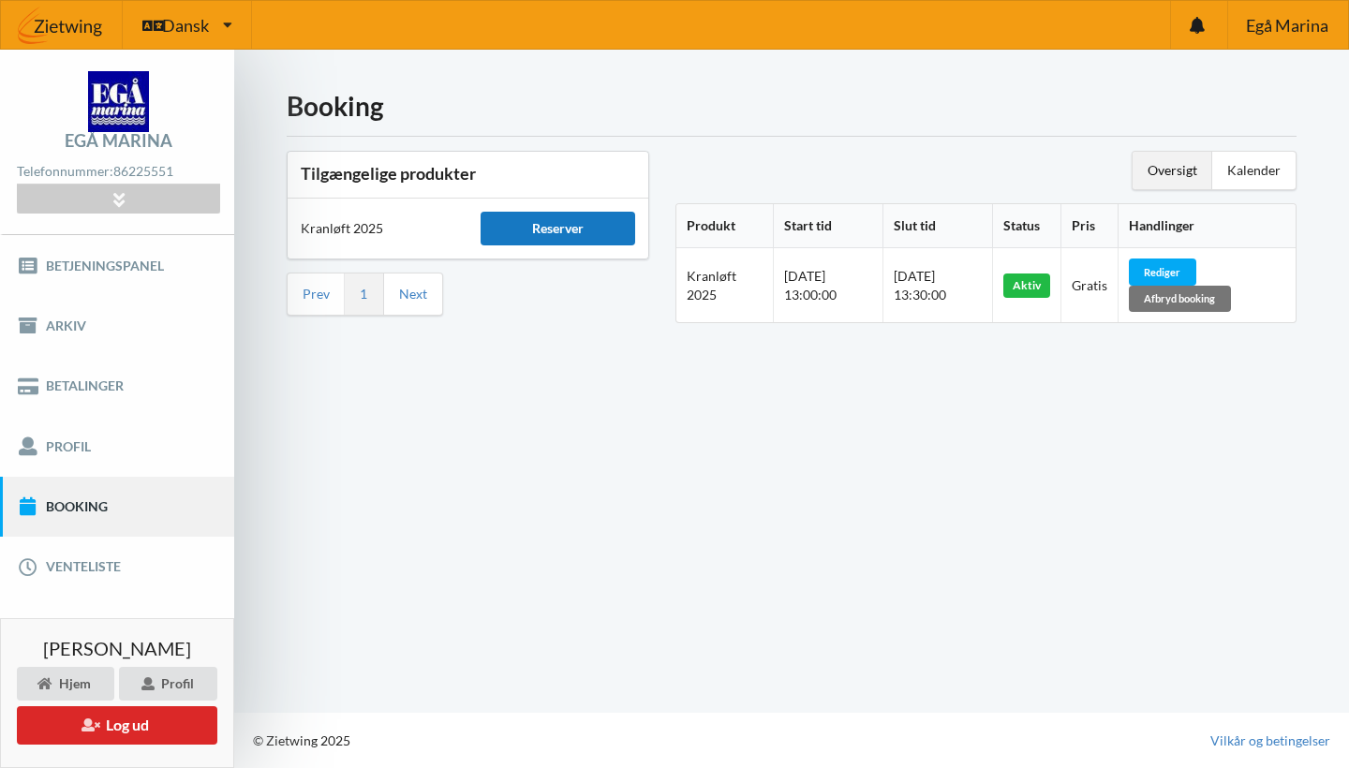
click at [546, 230] on div "Reserver" at bounding box center [558, 229] width 154 height 34
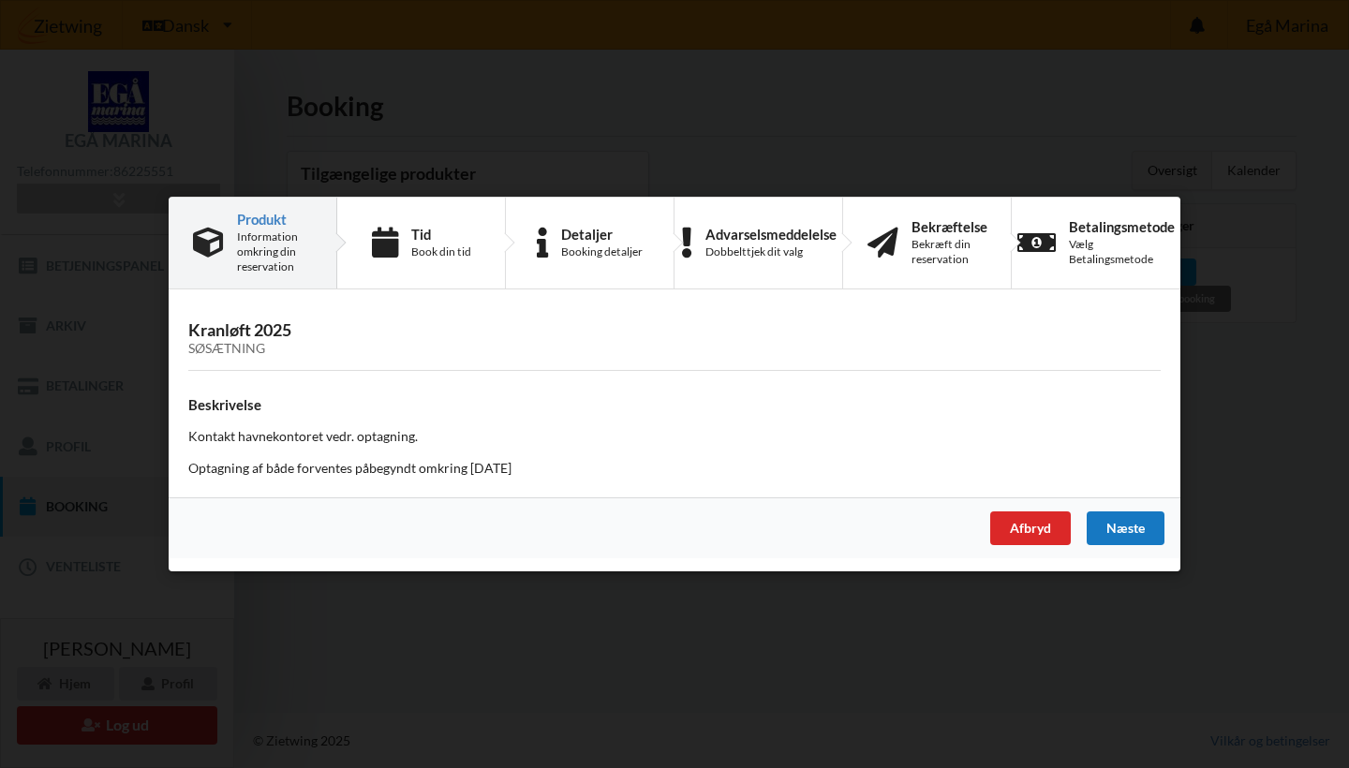
click at [1116, 520] on div "Næste" at bounding box center [1126, 529] width 78 height 34
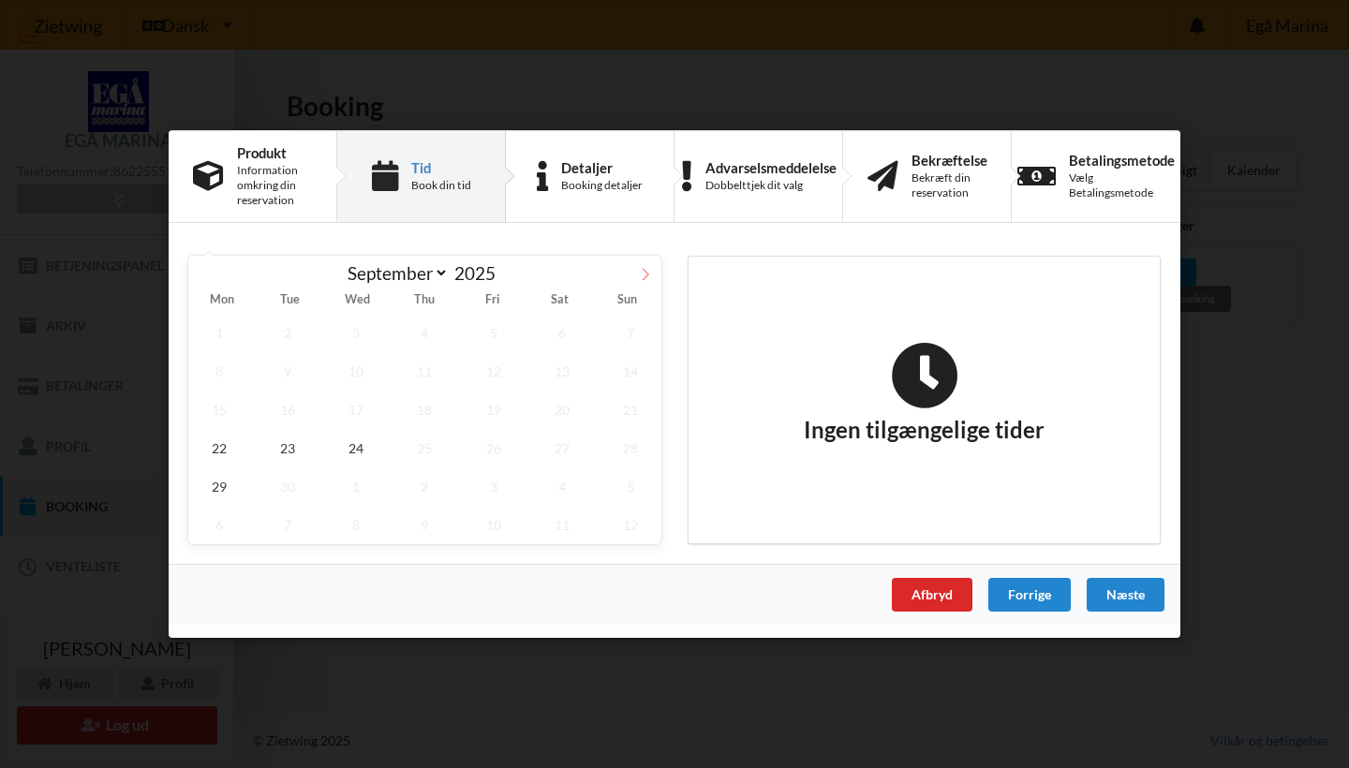
click at [642, 278] on icon at bounding box center [645, 274] width 13 height 13
click at [209, 273] on icon at bounding box center [204, 274] width 13 height 13
click at [642, 275] on icon at bounding box center [645, 274] width 13 height 13
click at [199, 275] on icon at bounding box center [204, 274] width 13 height 13
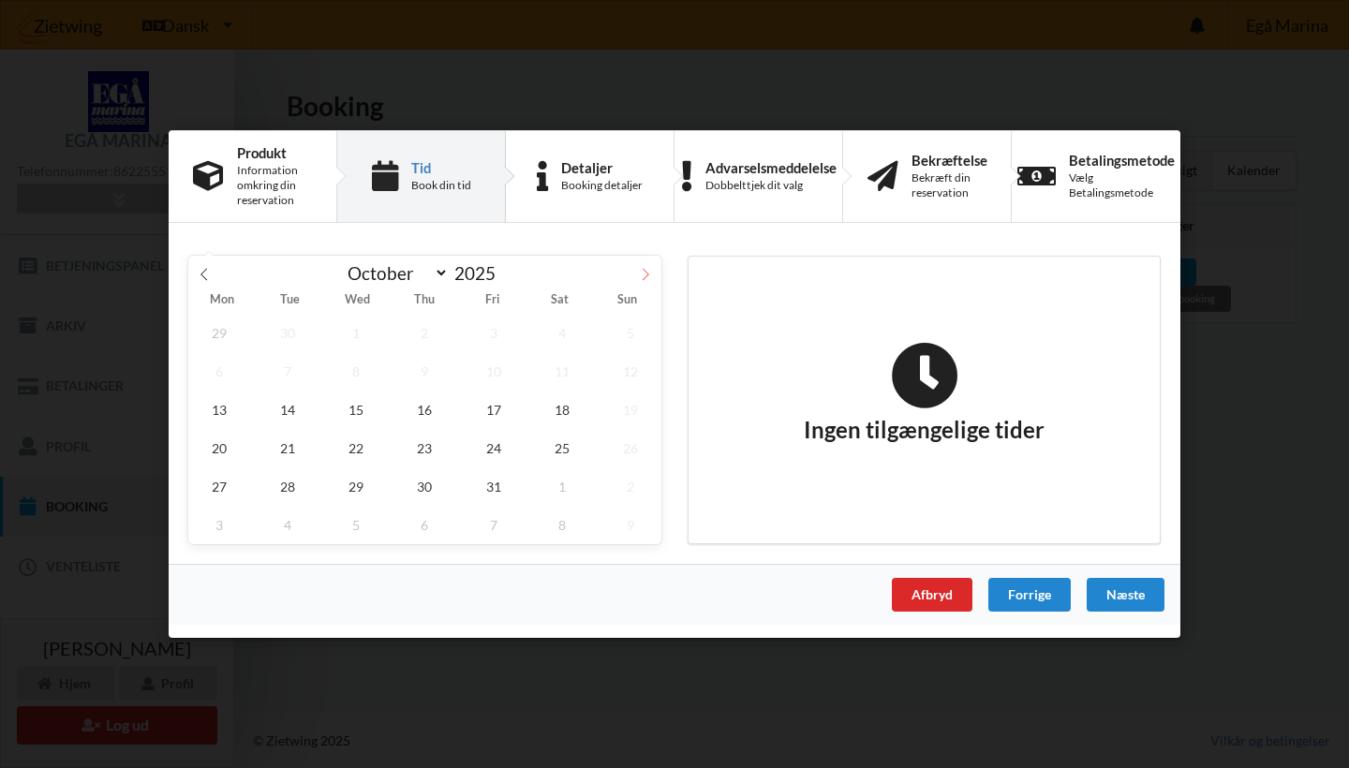
click at [651, 276] on icon at bounding box center [645, 274] width 13 height 13
click at [566, 335] on span "1" at bounding box center [562, 333] width 62 height 38
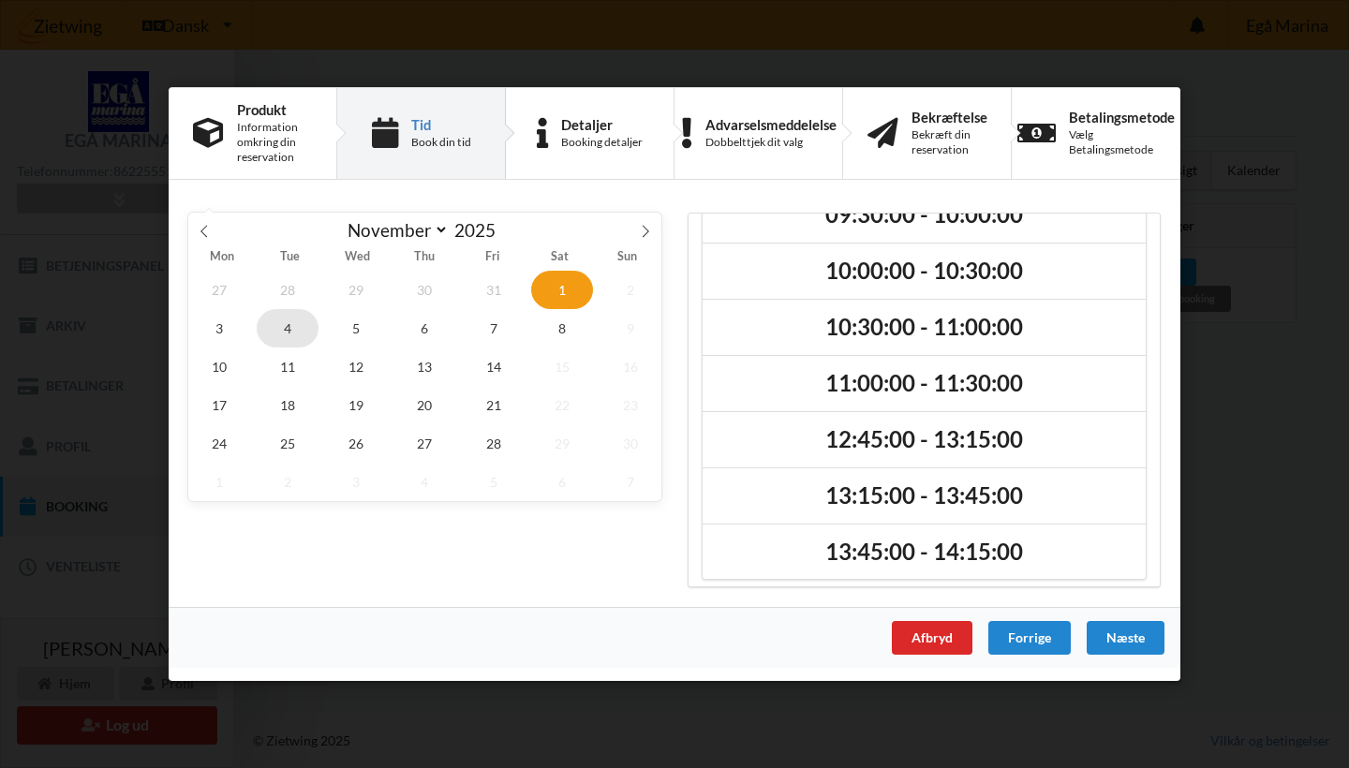
click at [264, 335] on span "4" at bounding box center [288, 328] width 62 height 38
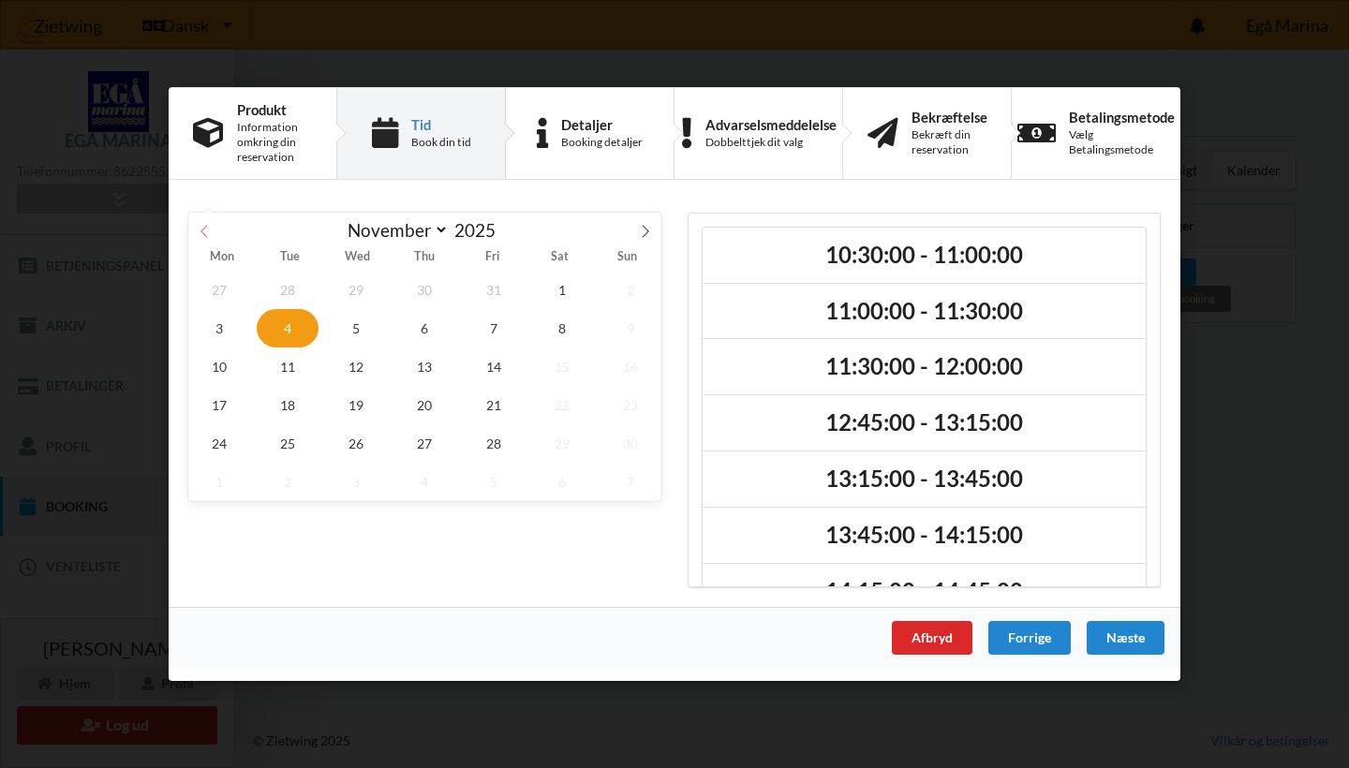
click at [202, 228] on icon at bounding box center [204, 231] width 13 height 13
click at [204, 230] on icon at bounding box center [204, 231] width 13 height 13
click at [640, 242] on span at bounding box center [646, 229] width 32 height 32
select select "9"
click at [215, 365] on span "13" at bounding box center [219, 367] width 62 height 38
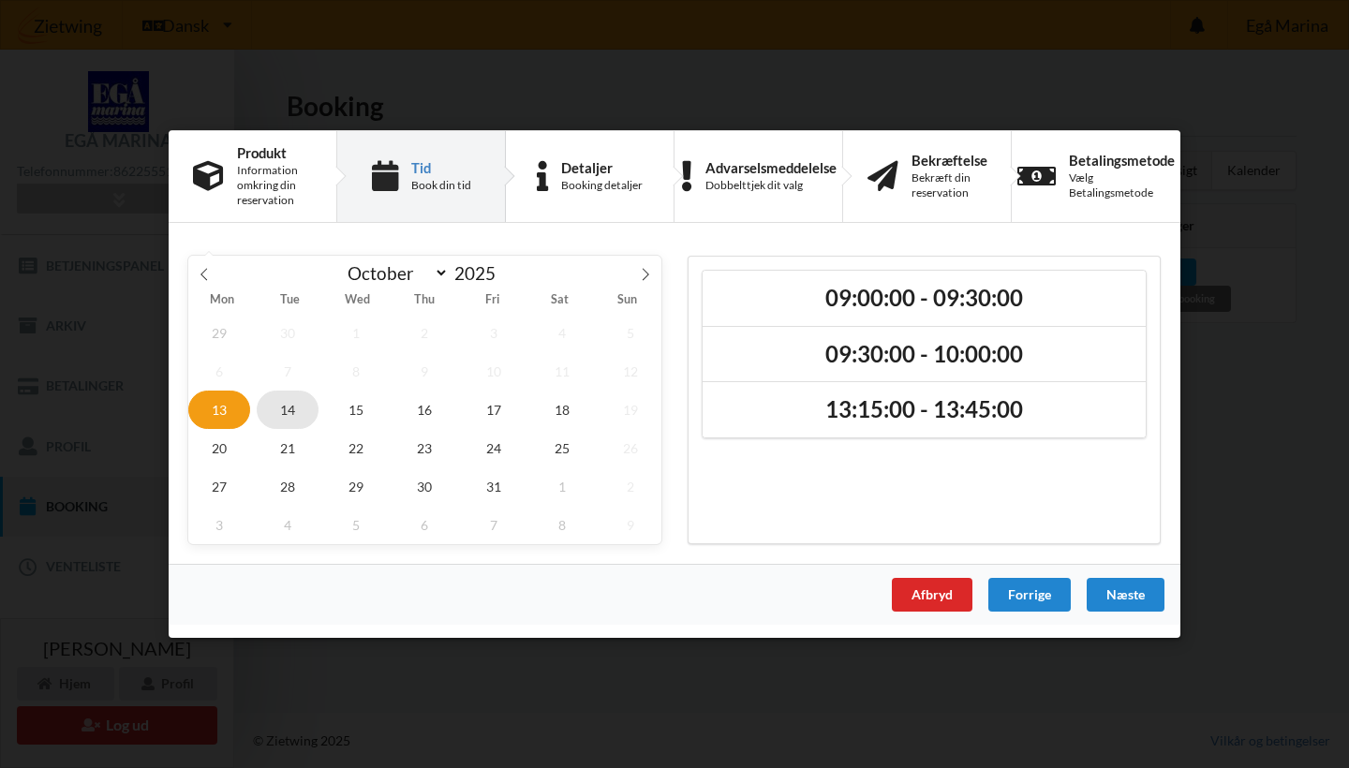
click at [288, 408] on span "14" at bounding box center [288, 410] width 62 height 38
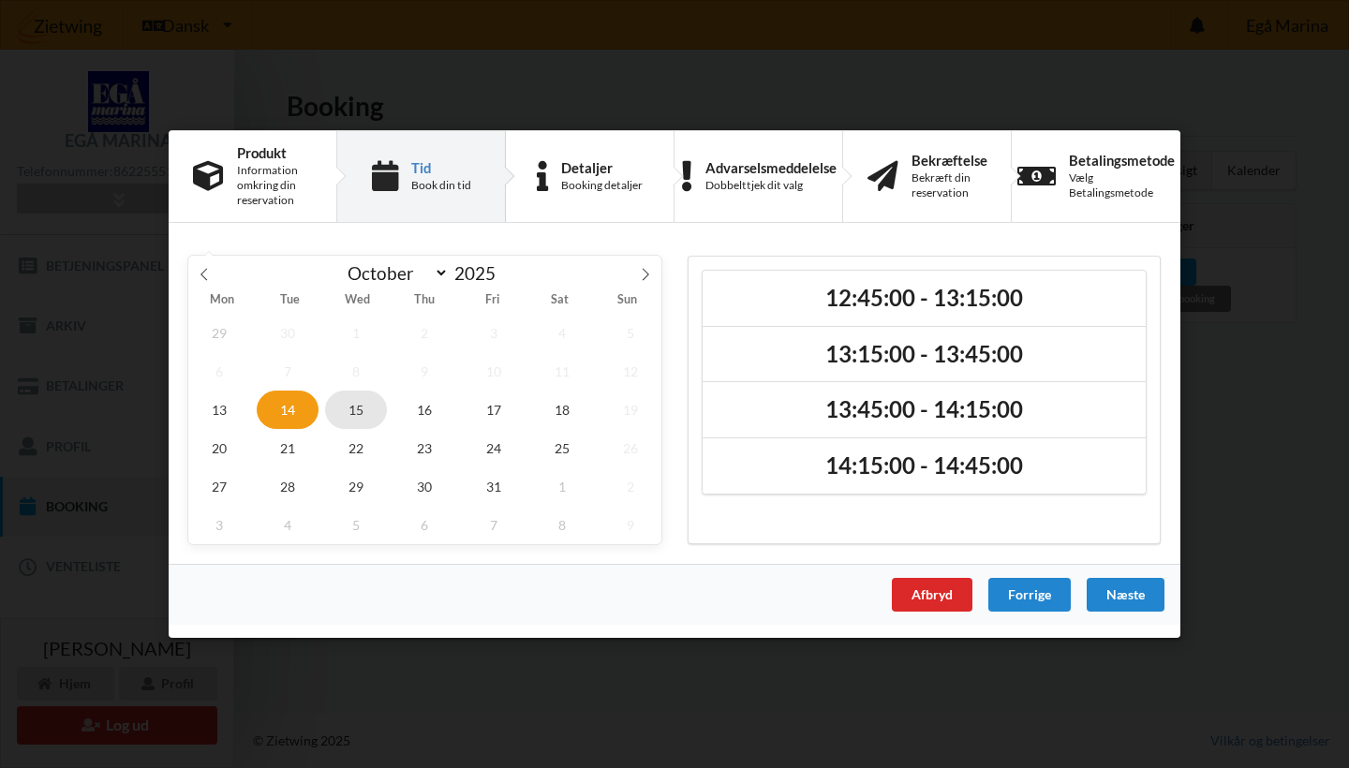
click at [354, 413] on span "15" at bounding box center [356, 410] width 62 height 38
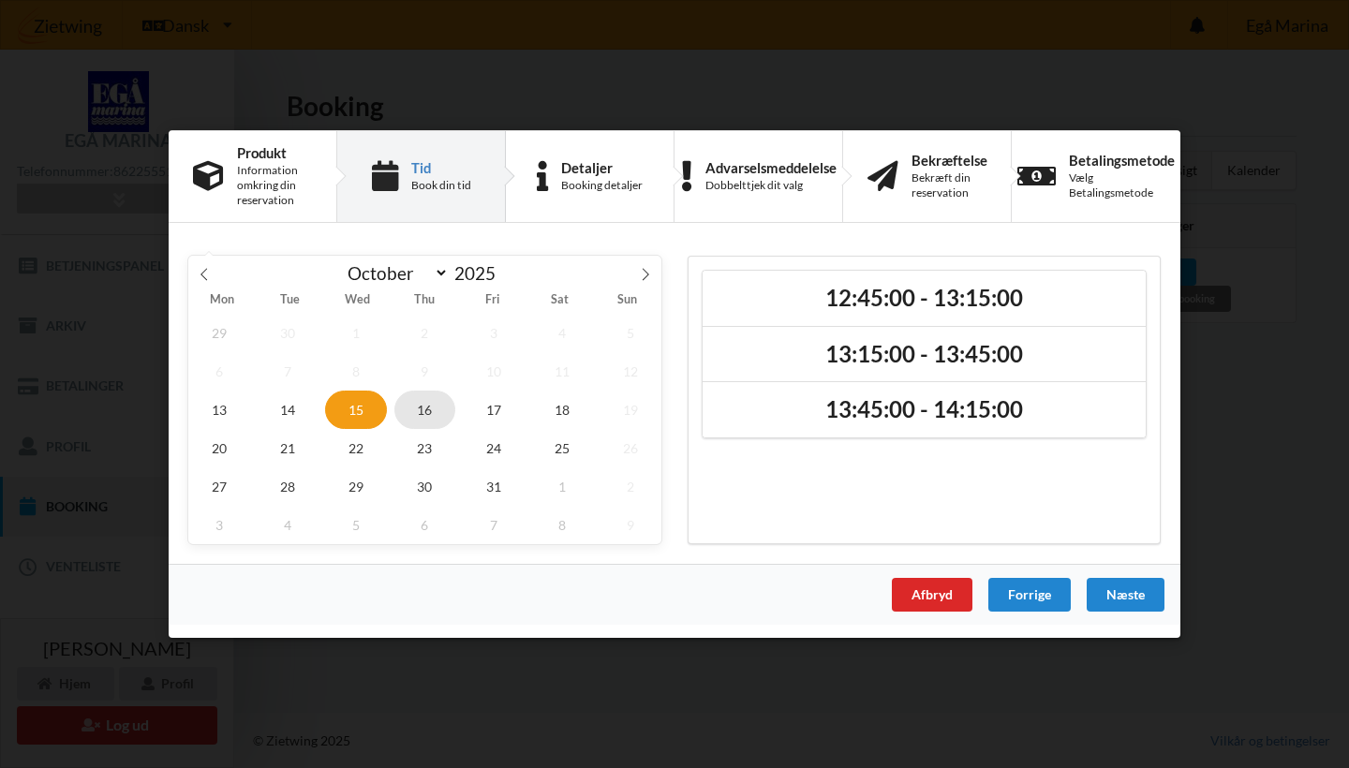
click at [437, 408] on span "16" at bounding box center [425, 410] width 62 height 38
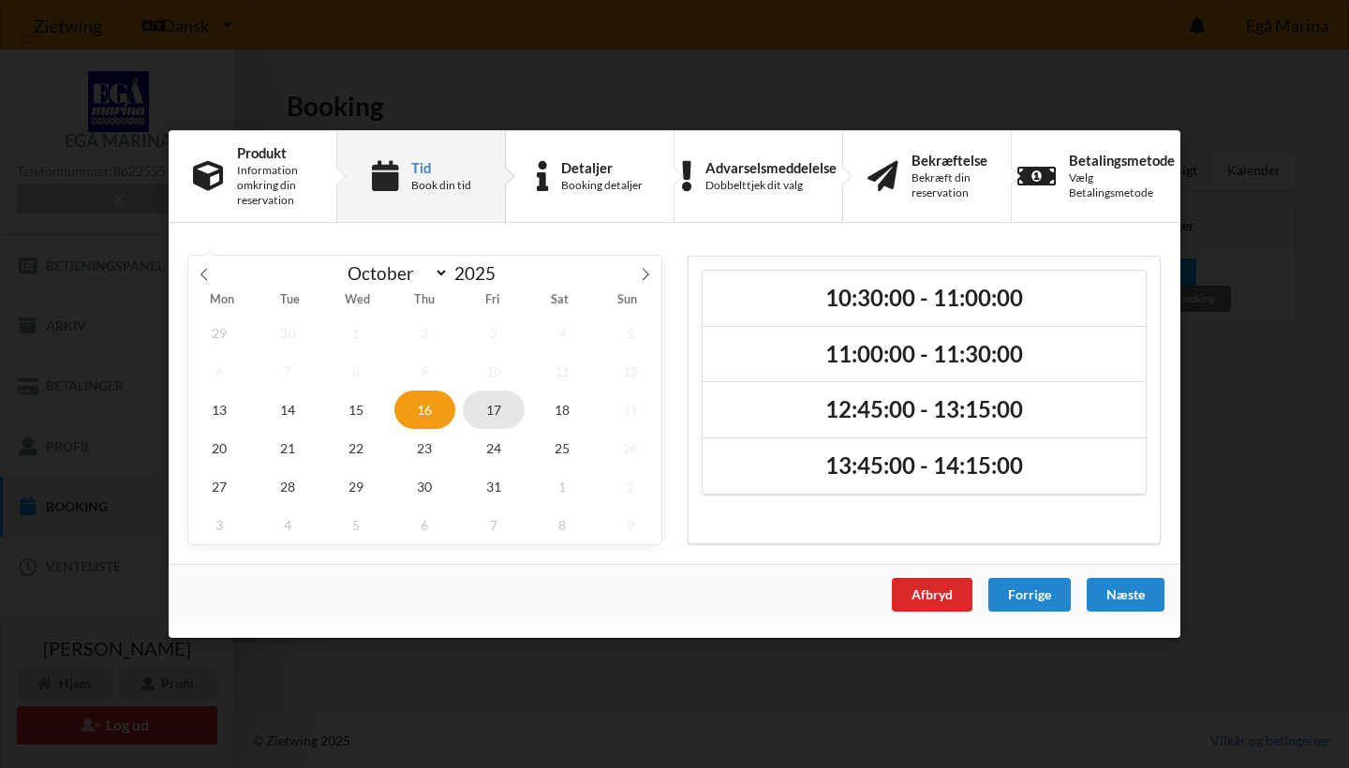
click at [495, 407] on span "17" at bounding box center [494, 410] width 62 height 38
click at [545, 407] on span "18" at bounding box center [562, 410] width 62 height 38
click at [551, 453] on span "25" at bounding box center [562, 448] width 62 height 38
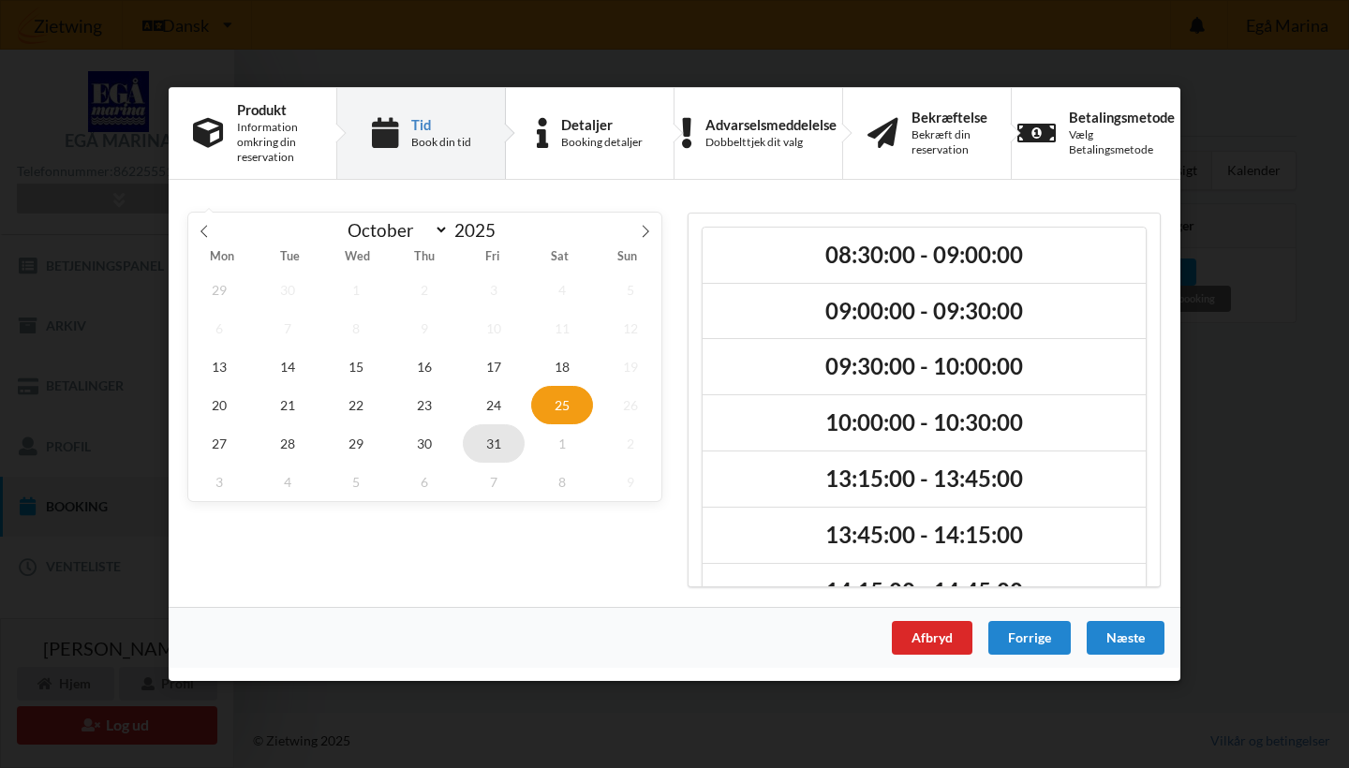
click at [496, 451] on span "31" at bounding box center [494, 443] width 62 height 38
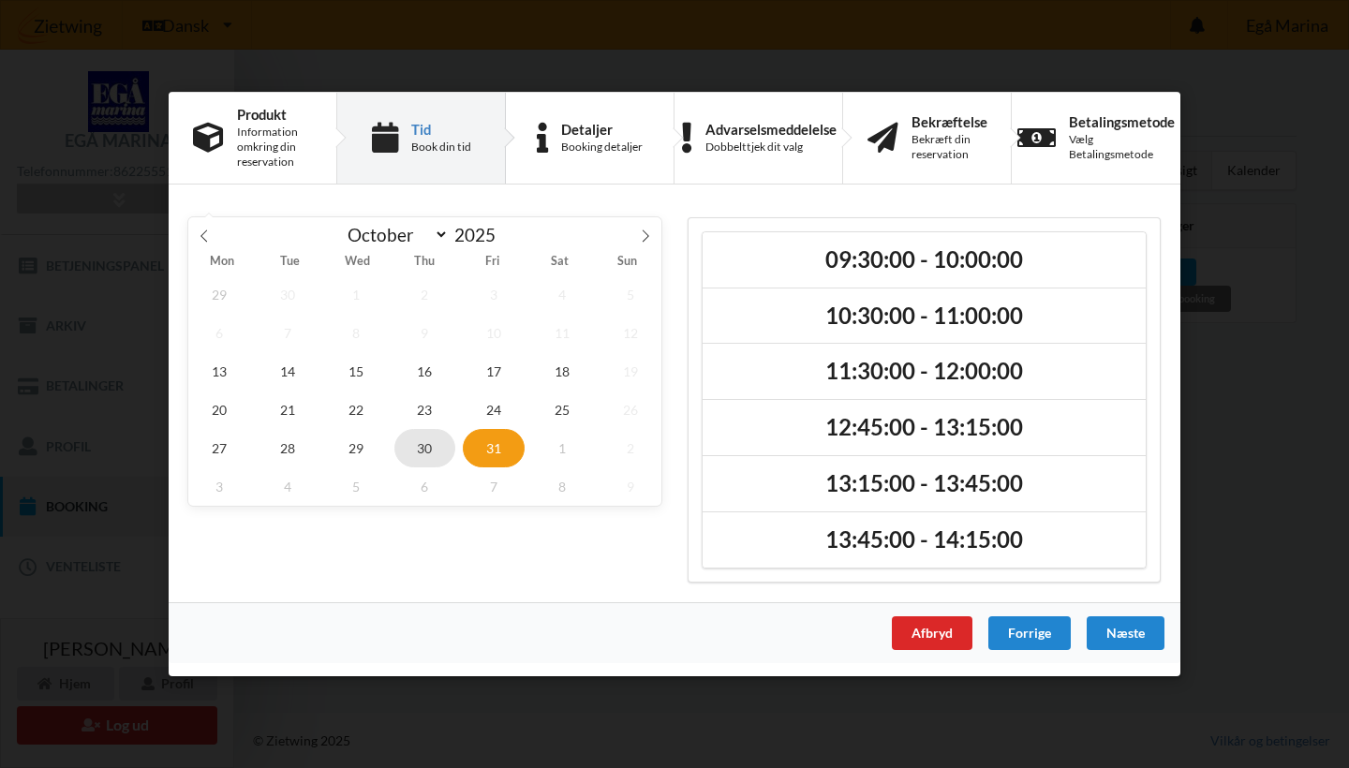
click at [425, 441] on span "30" at bounding box center [425, 448] width 62 height 38
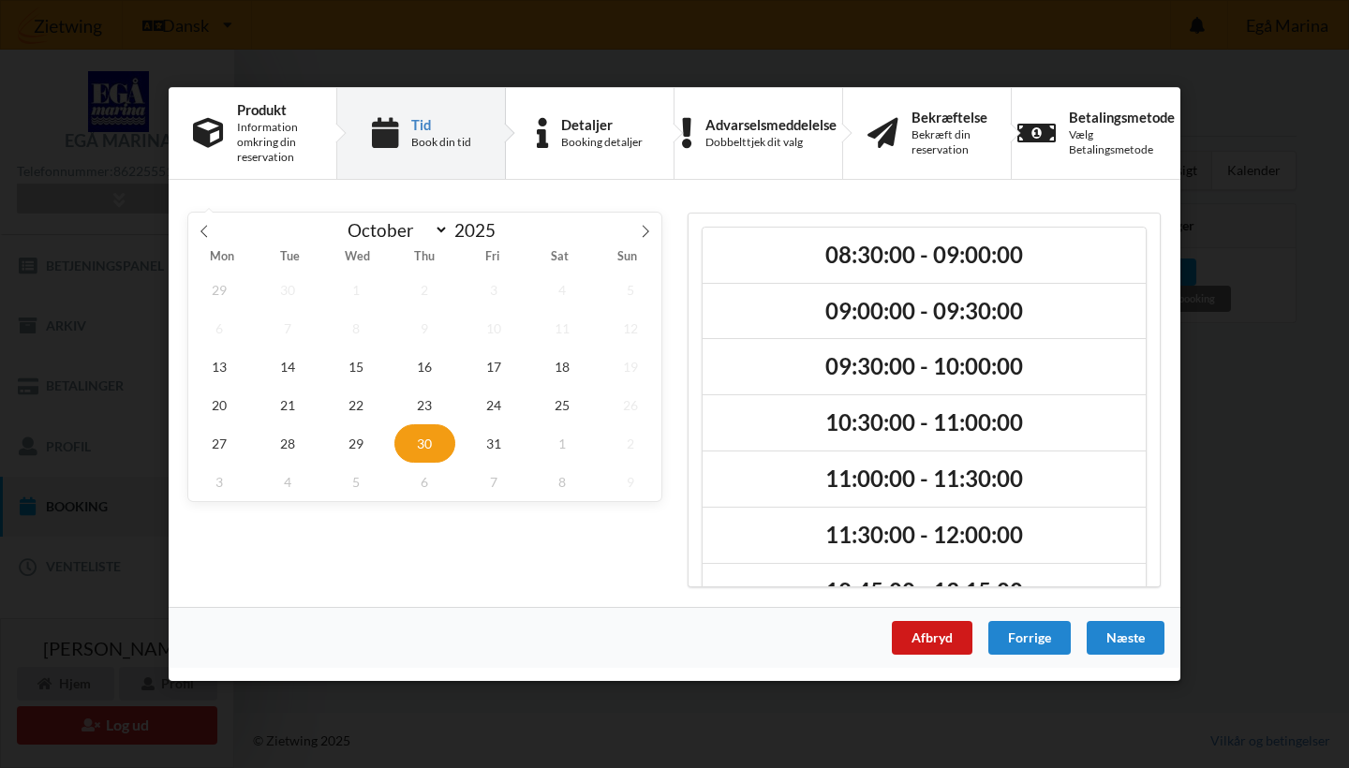
click at [946, 637] on div "Afbryd" at bounding box center [932, 638] width 81 height 34
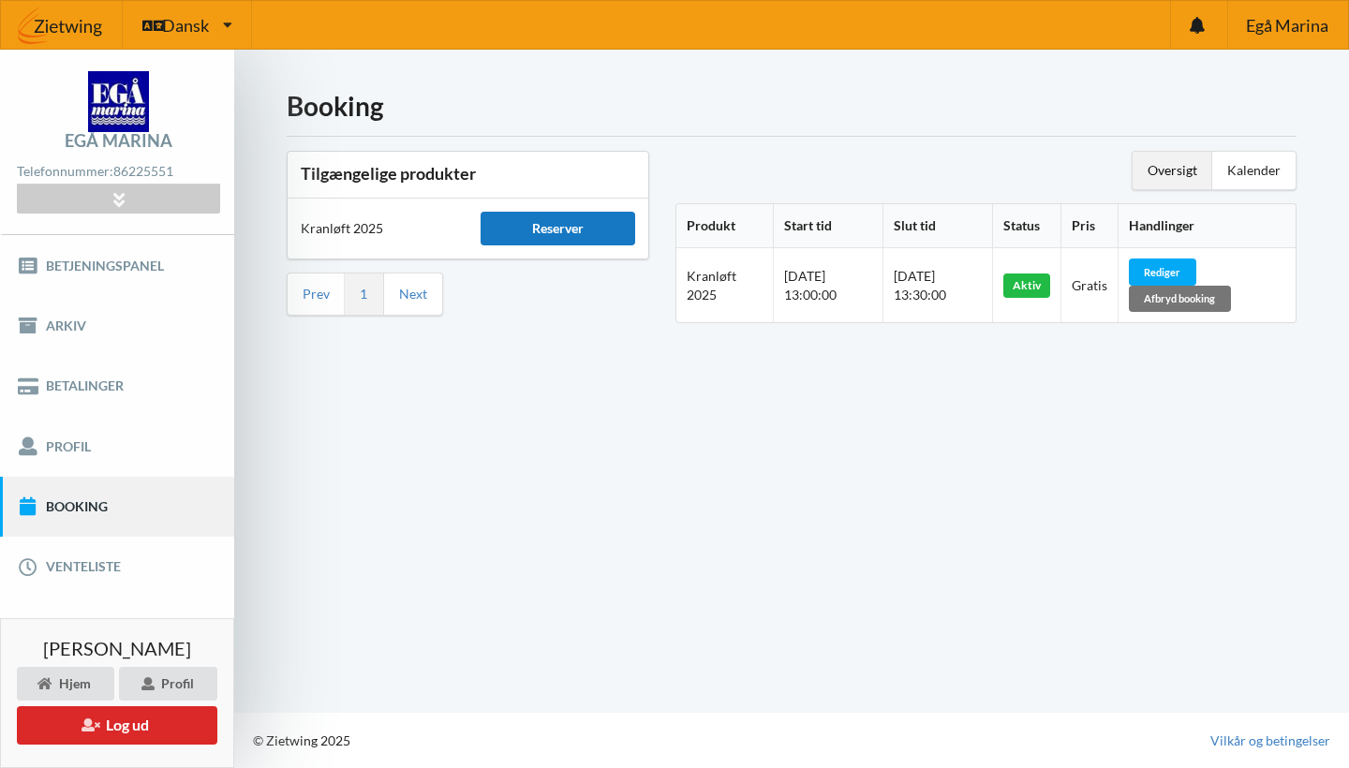
click at [577, 228] on div "Reserver" at bounding box center [558, 229] width 154 height 34
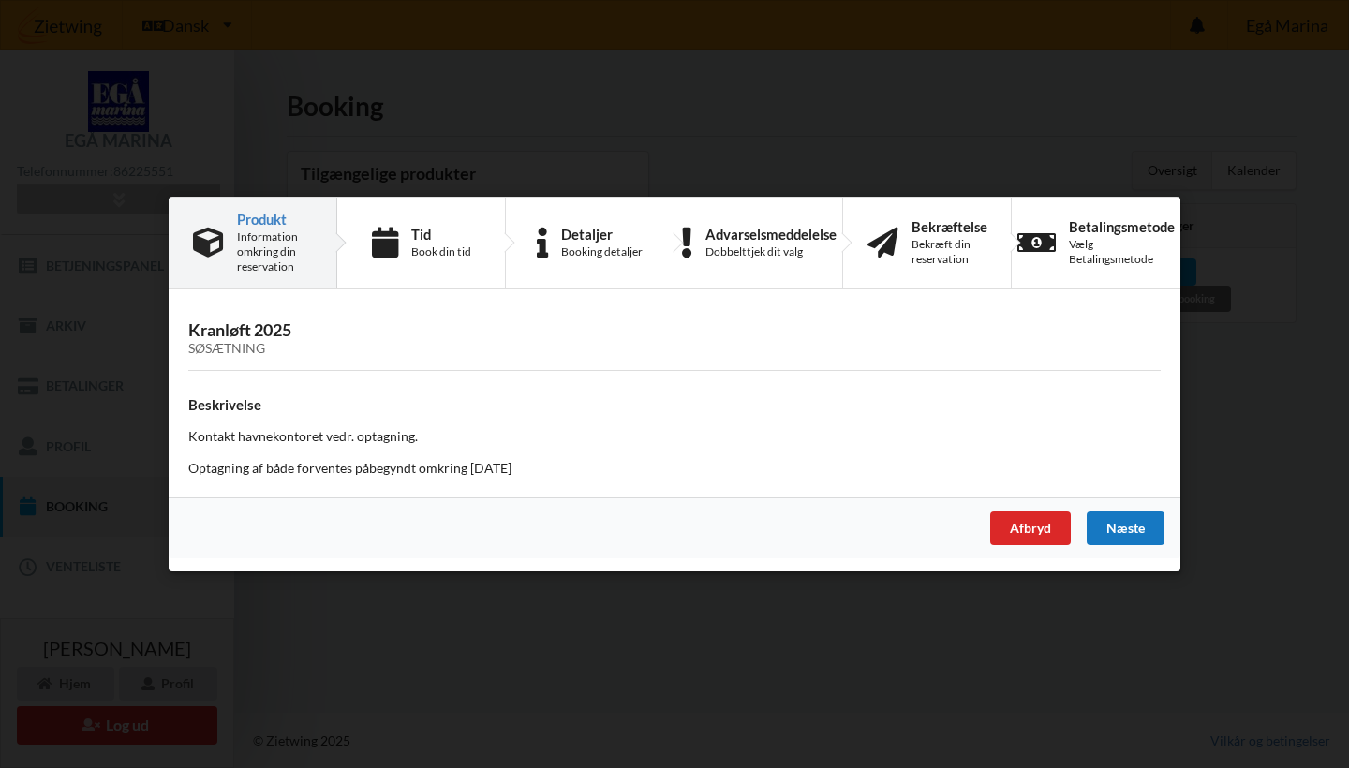
click at [1131, 531] on div "Næste" at bounding box center [1126, 529] width 78 height 34
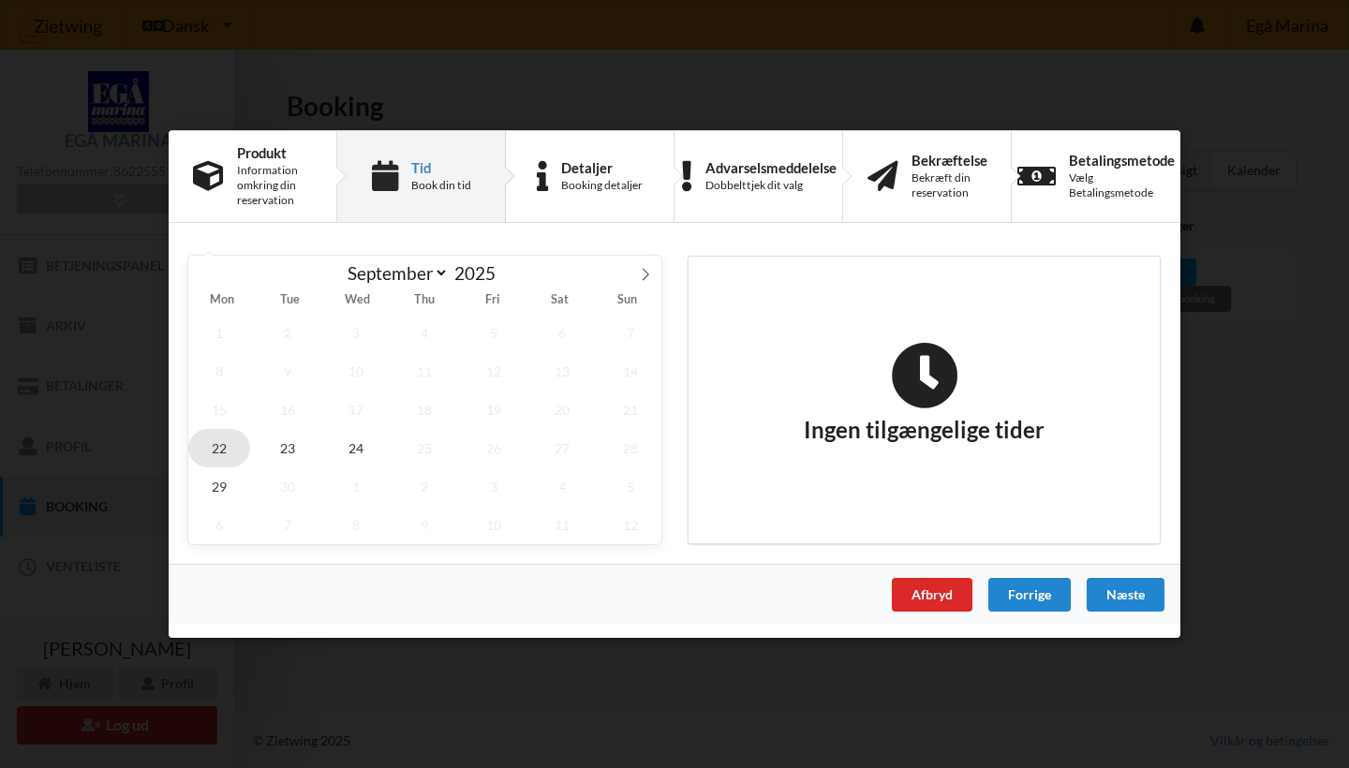
click at [214, 449] on span "22" at bounding box center [219, 448] width 62 height 38
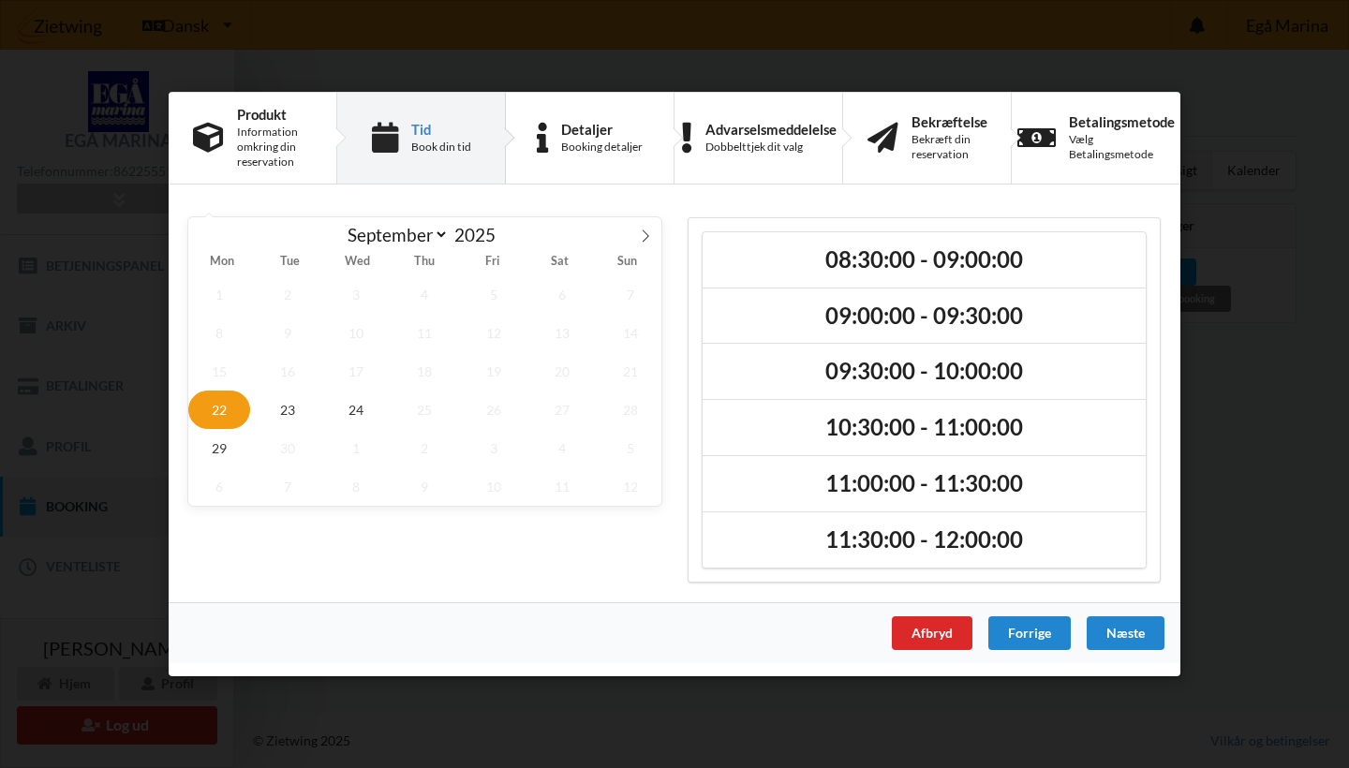
click at [928, 633] on div "Afbryd" at bounding box center [932, 633] width 81 height 34
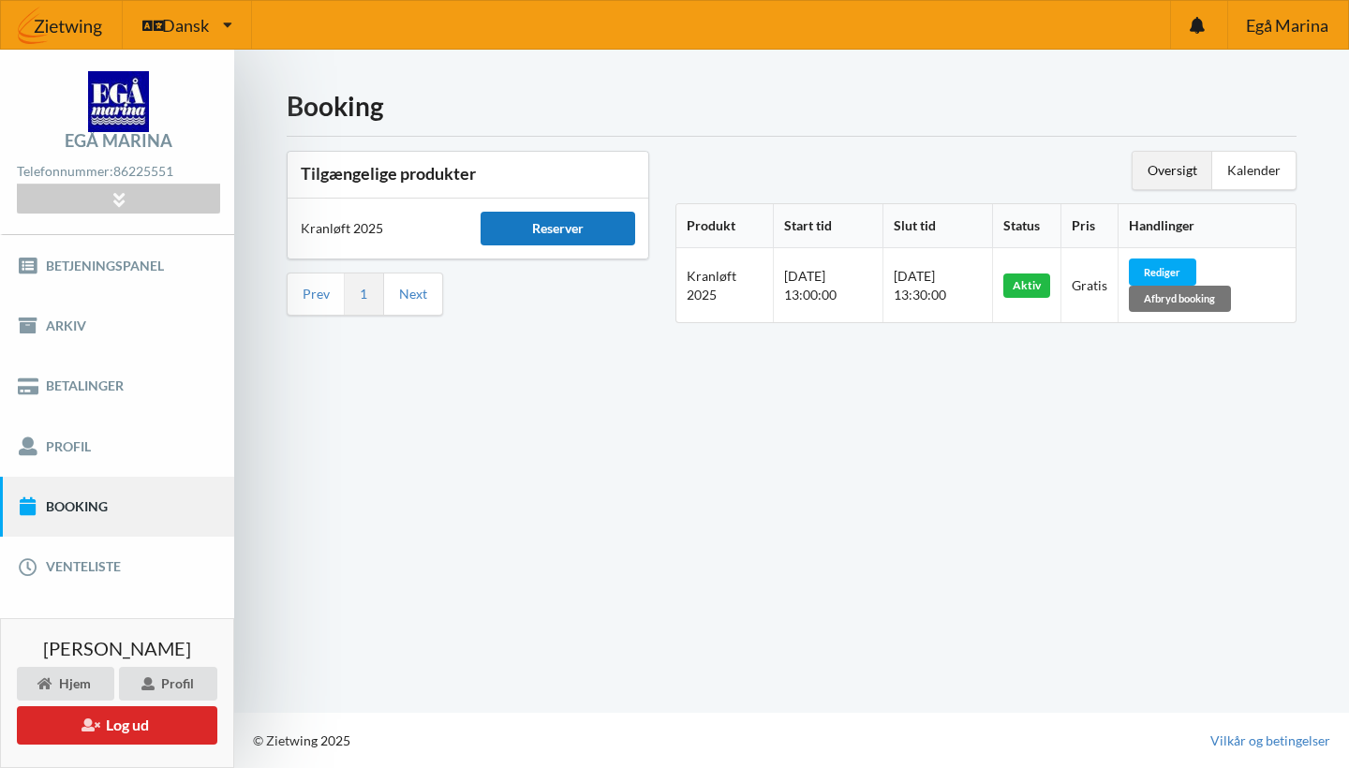
click at [601, 220] on div "Reserver" at bounding box center [558, 229] width 154 height 34
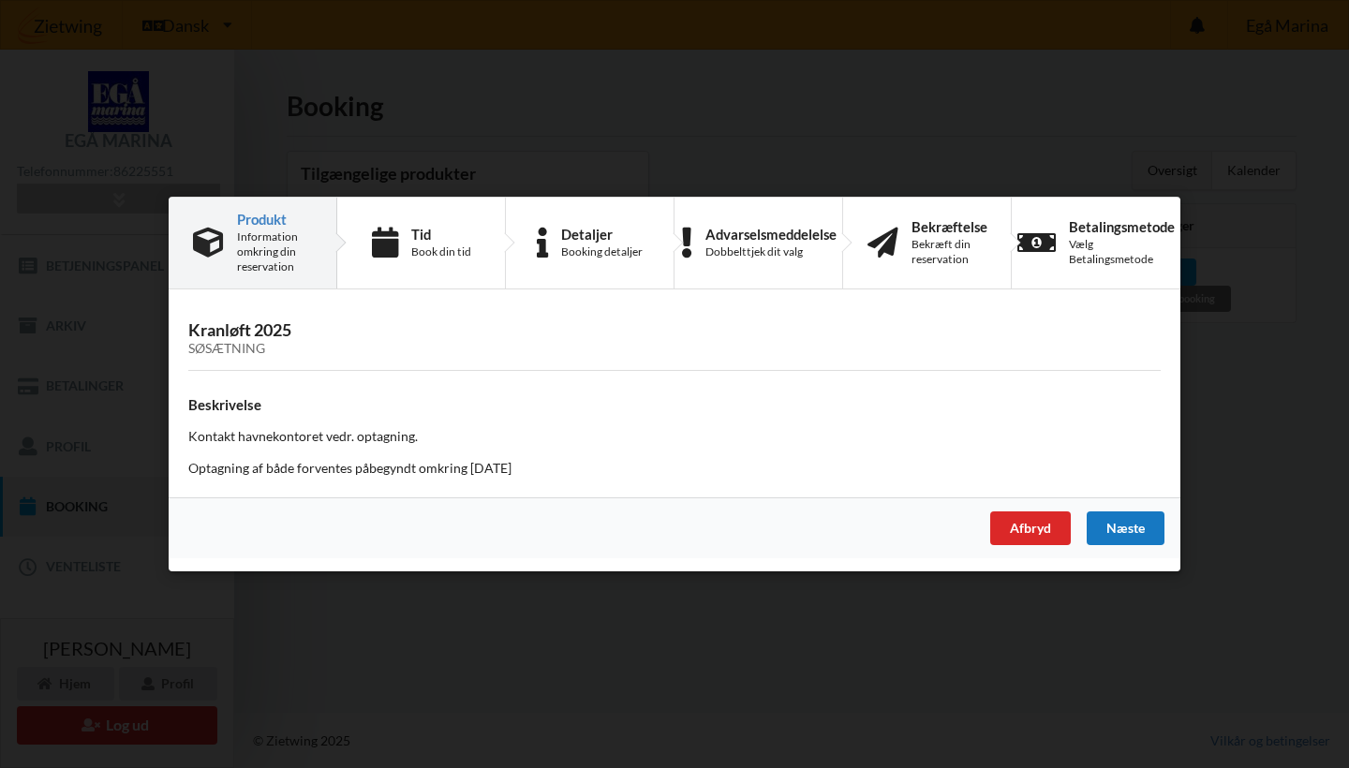
click at [1114, 521] on div "Næste" at bounding box center [1126, 529] width 78 height 34
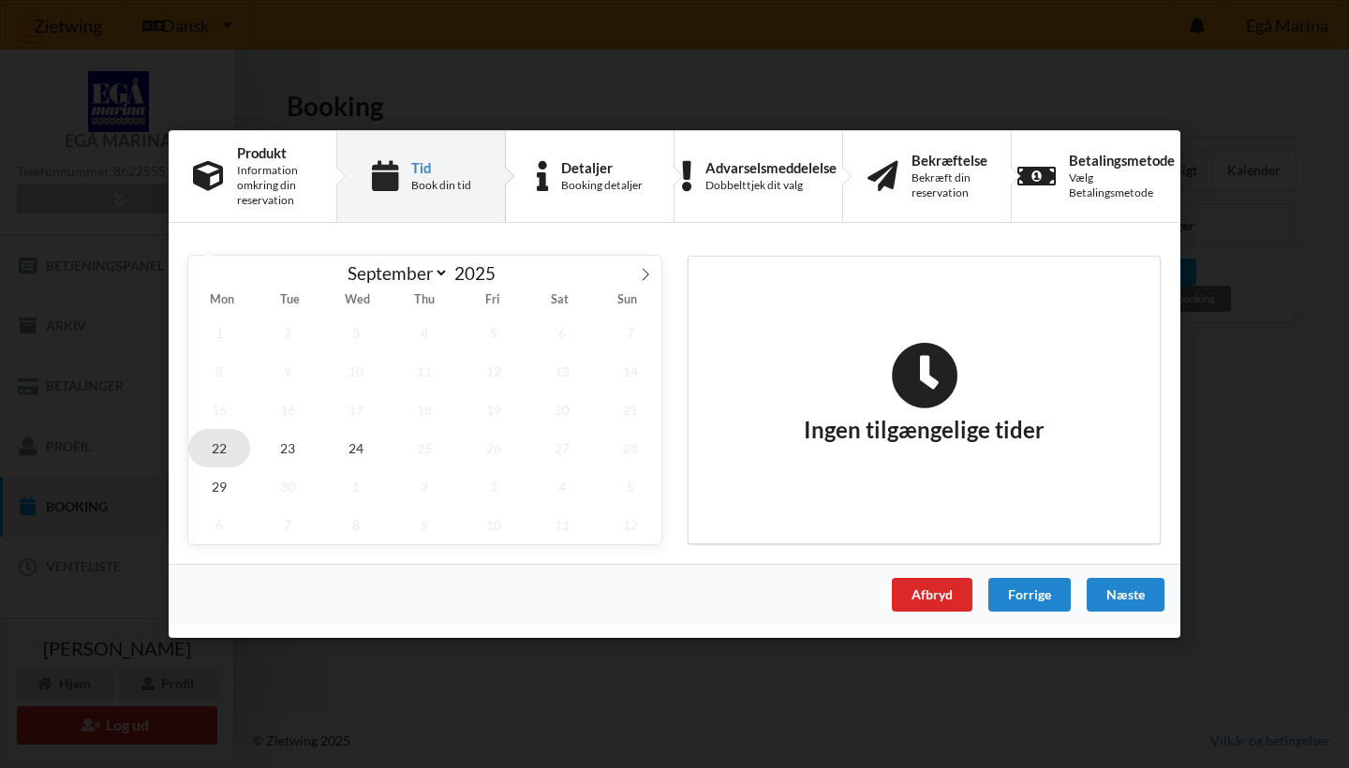
click at [216, 439] on span "22" at bounding box center [219, 448] width 62 height 38
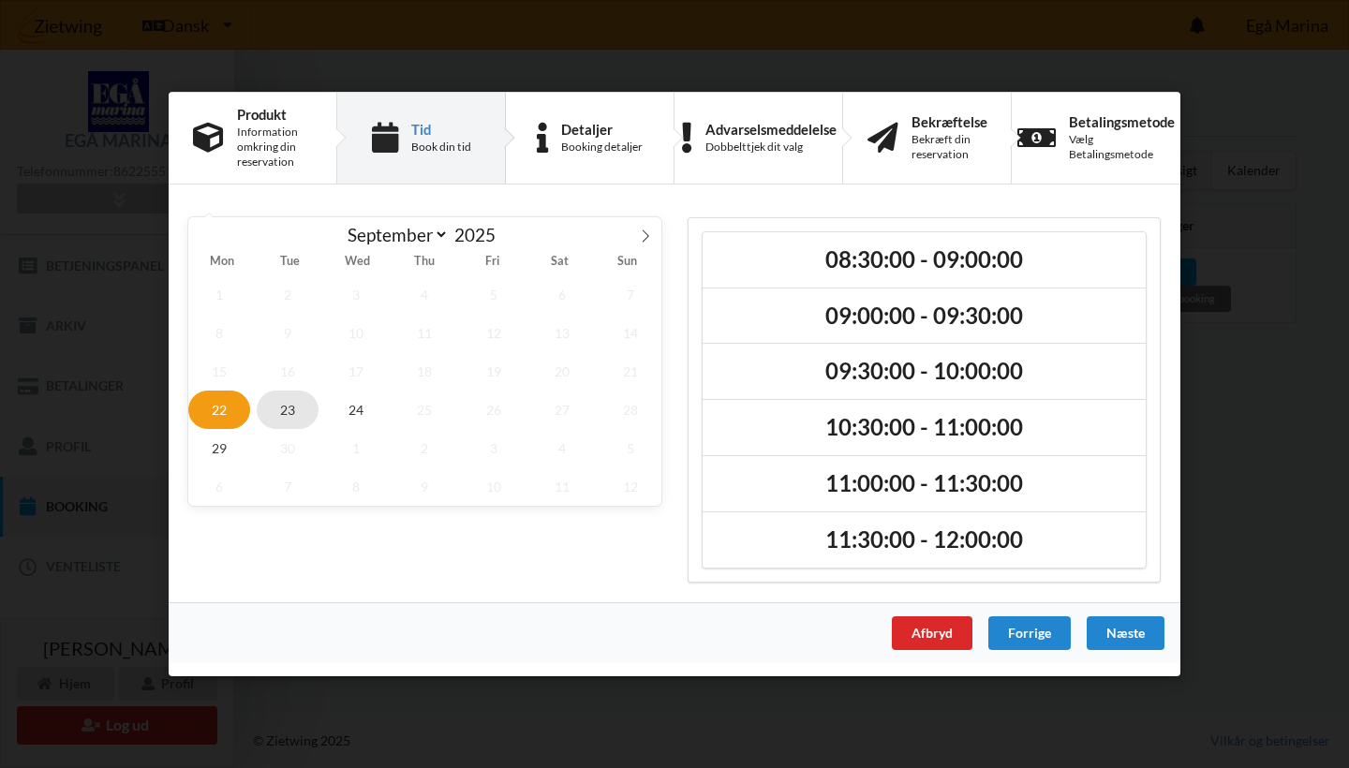
click at [291, 408] on span "23" at bounding box center [288, 410] width 62 height 38
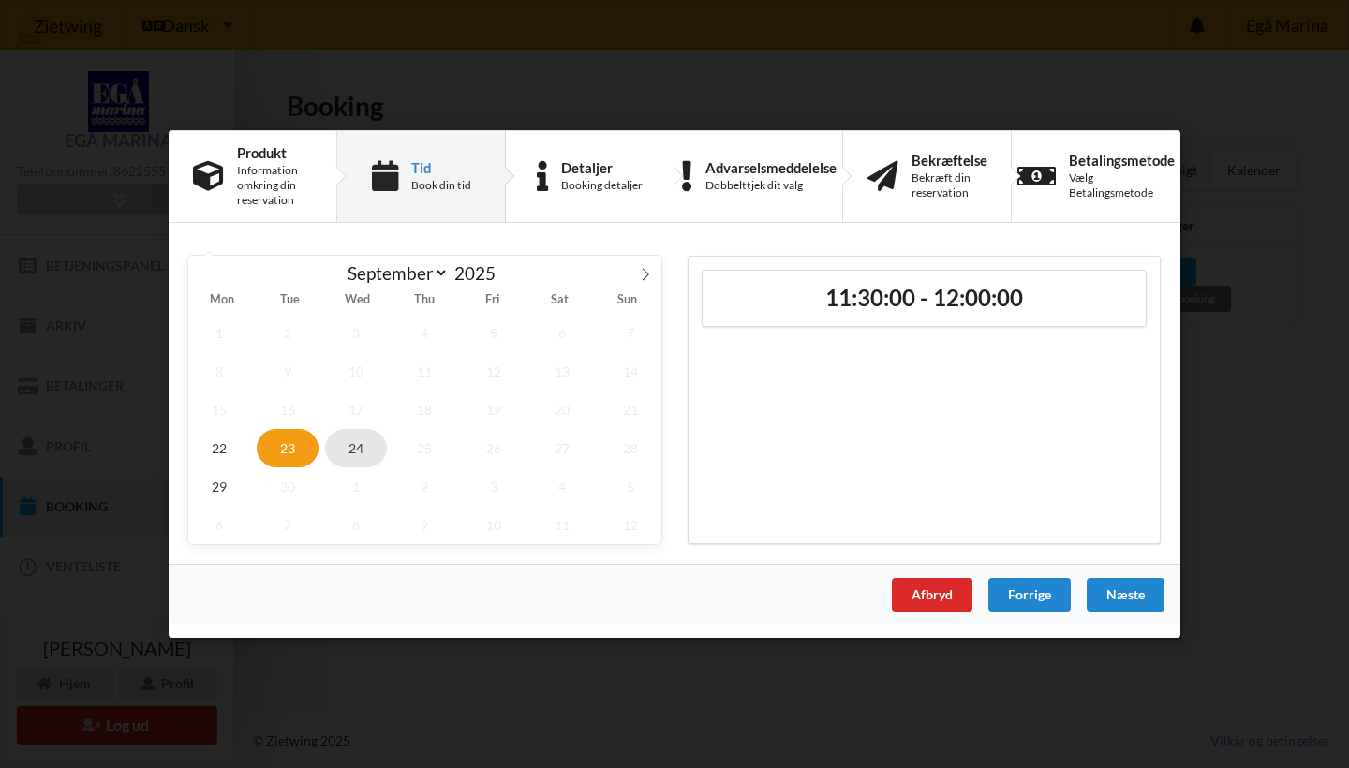
click at [356, 443] on span "24" at bounding box center [356, 448] width 62 height 38
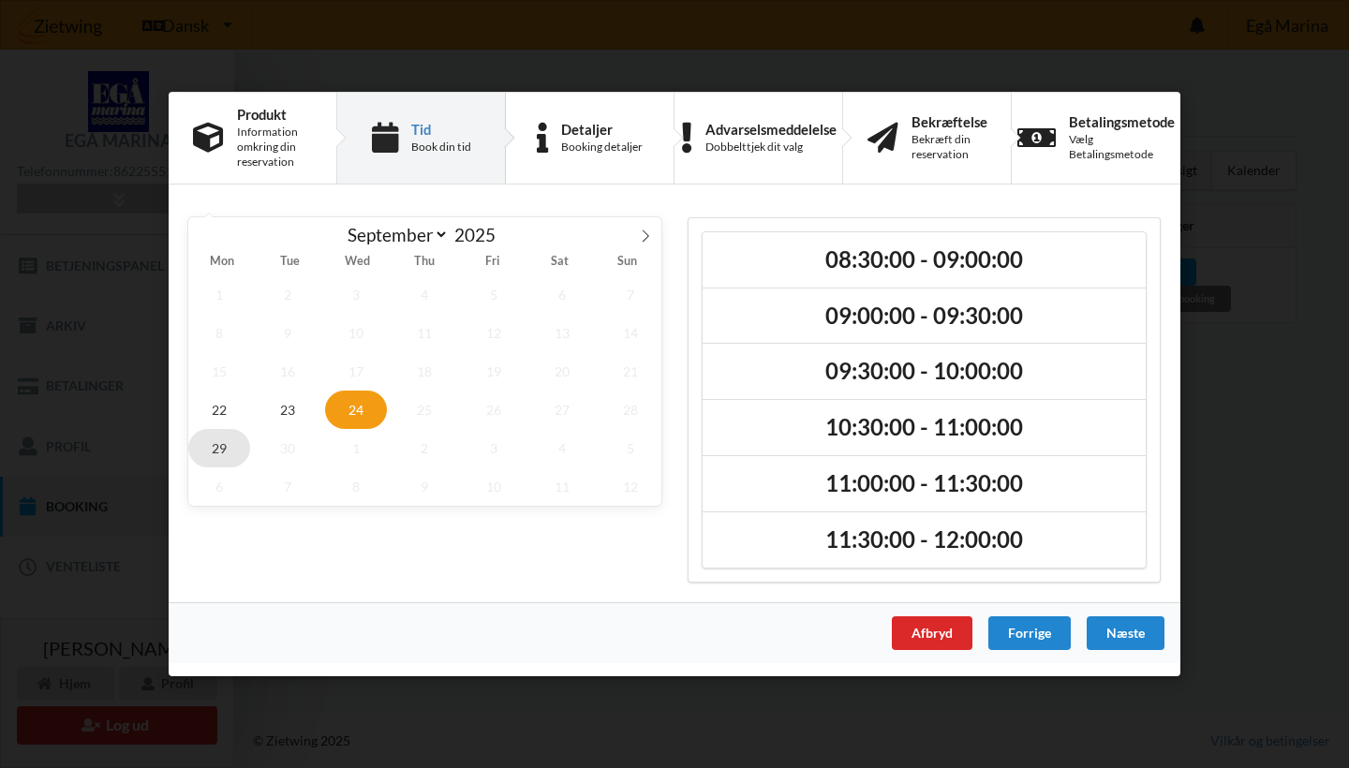
click at [218, 448] on span "29" at bounding box center [219, 448] width 62 height 38
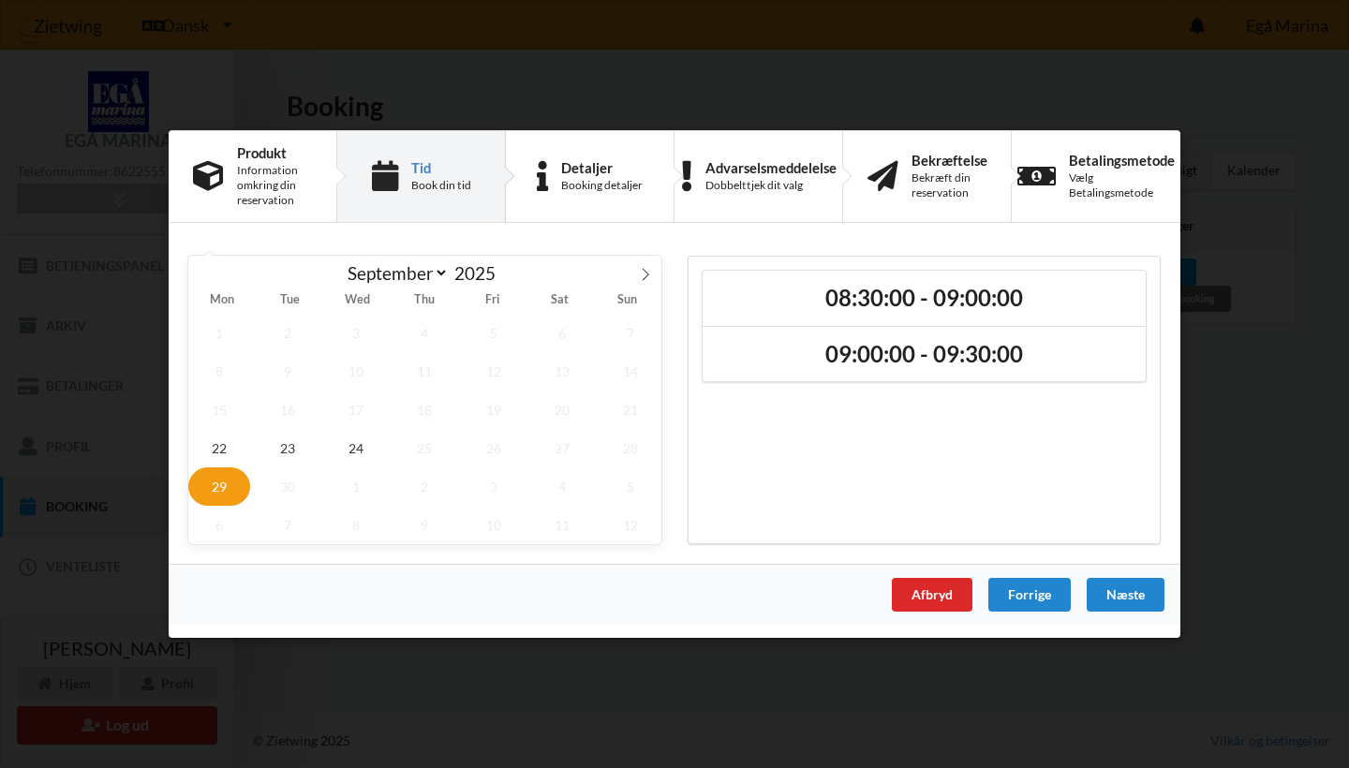
click at [1167, 551] on div "08:30:00 - 09:00:00 09:00:00 - 09:30:00" at bounding box center [924, 400] width 499 height 315
click at [938, 597] on div "Afbryd" at bounding box center [932, 595] width 81 height 34
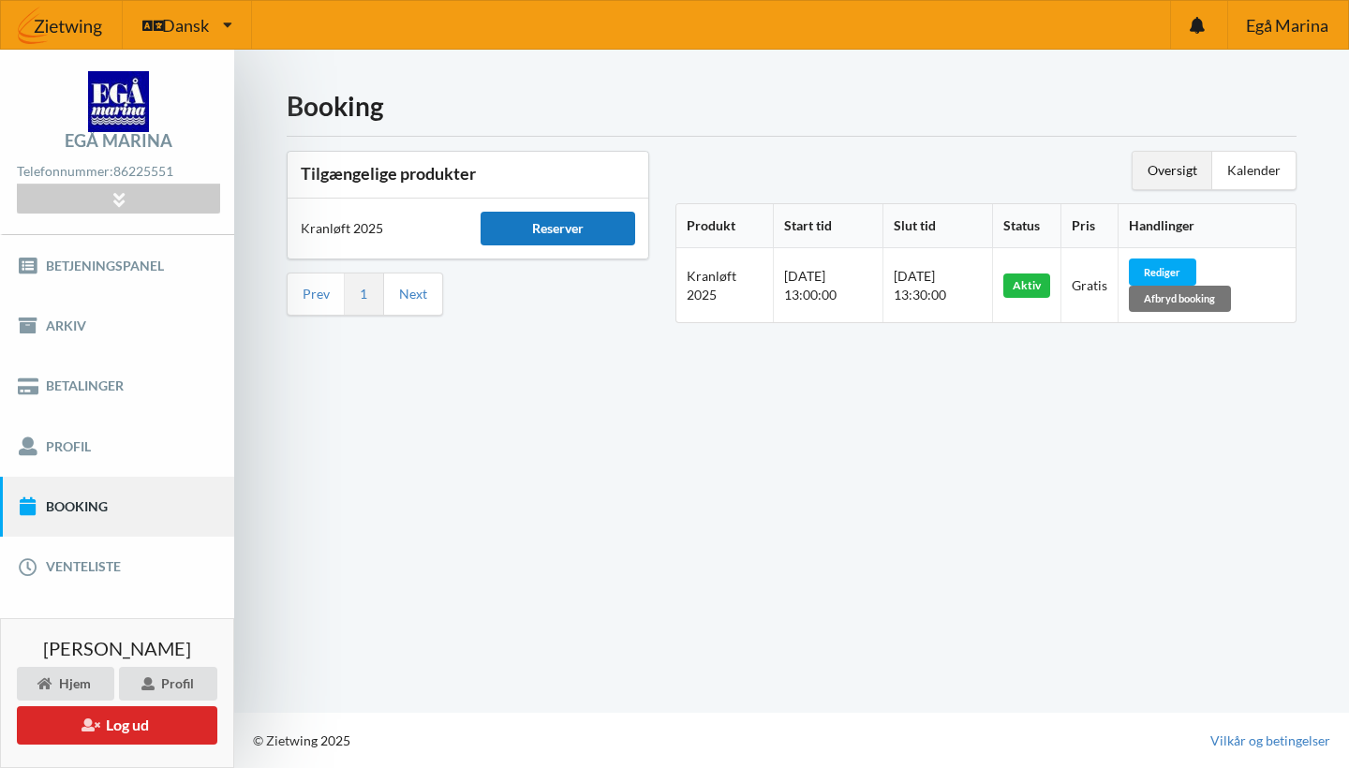
click at [601, 215] on div "Reserver" at bounding box center [558, 229] width 154 height 34
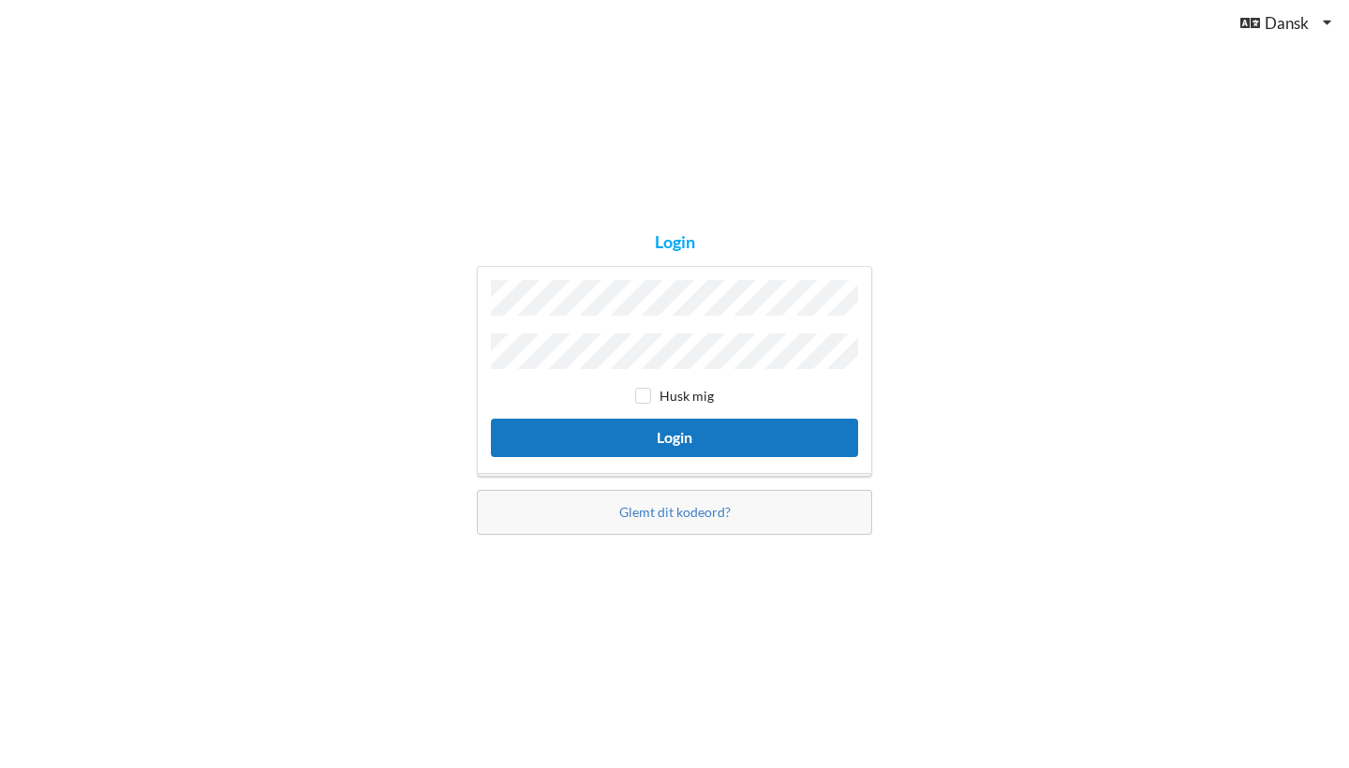
click at [651, 434] on button "Login" at bounding box center [674, 438] width 367 height 38
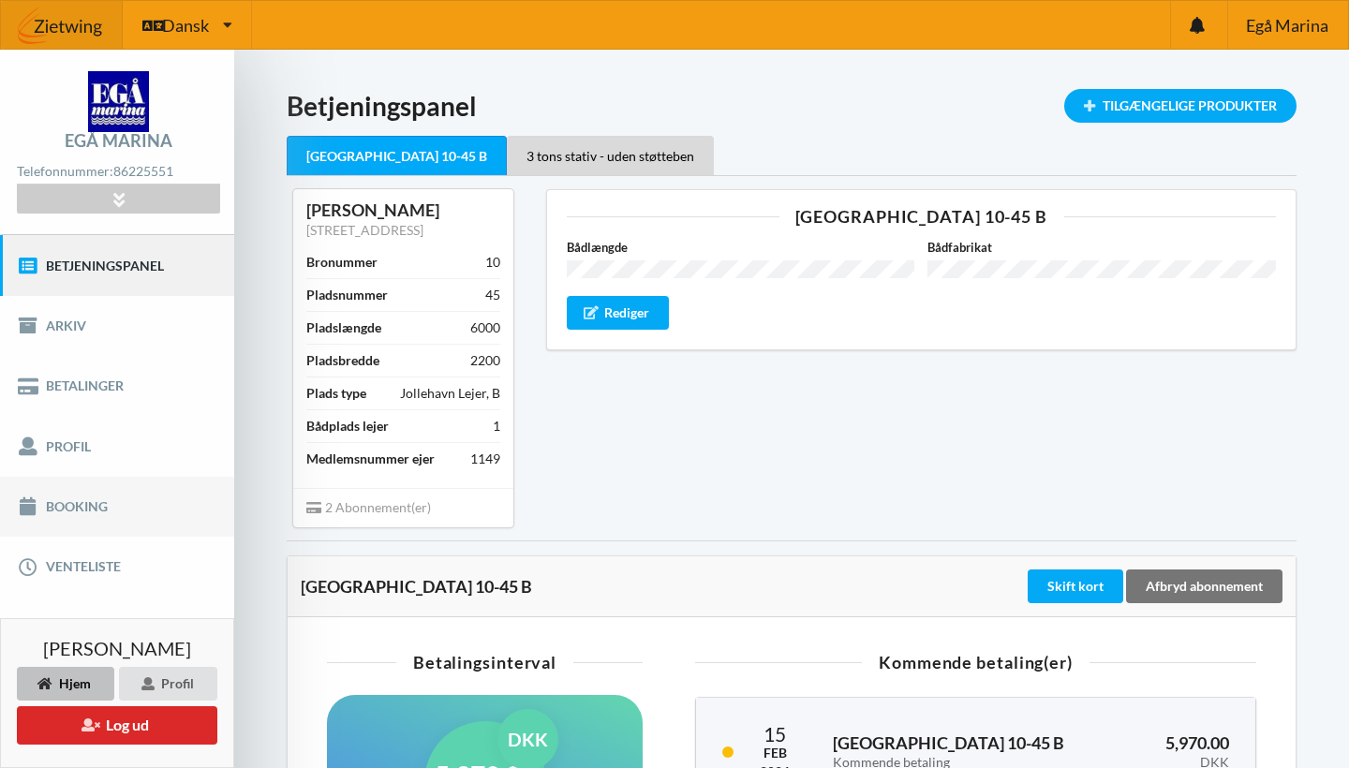
click at [113, 496] on link "Booking" at bounding box center [117, 507] width 234 height 60
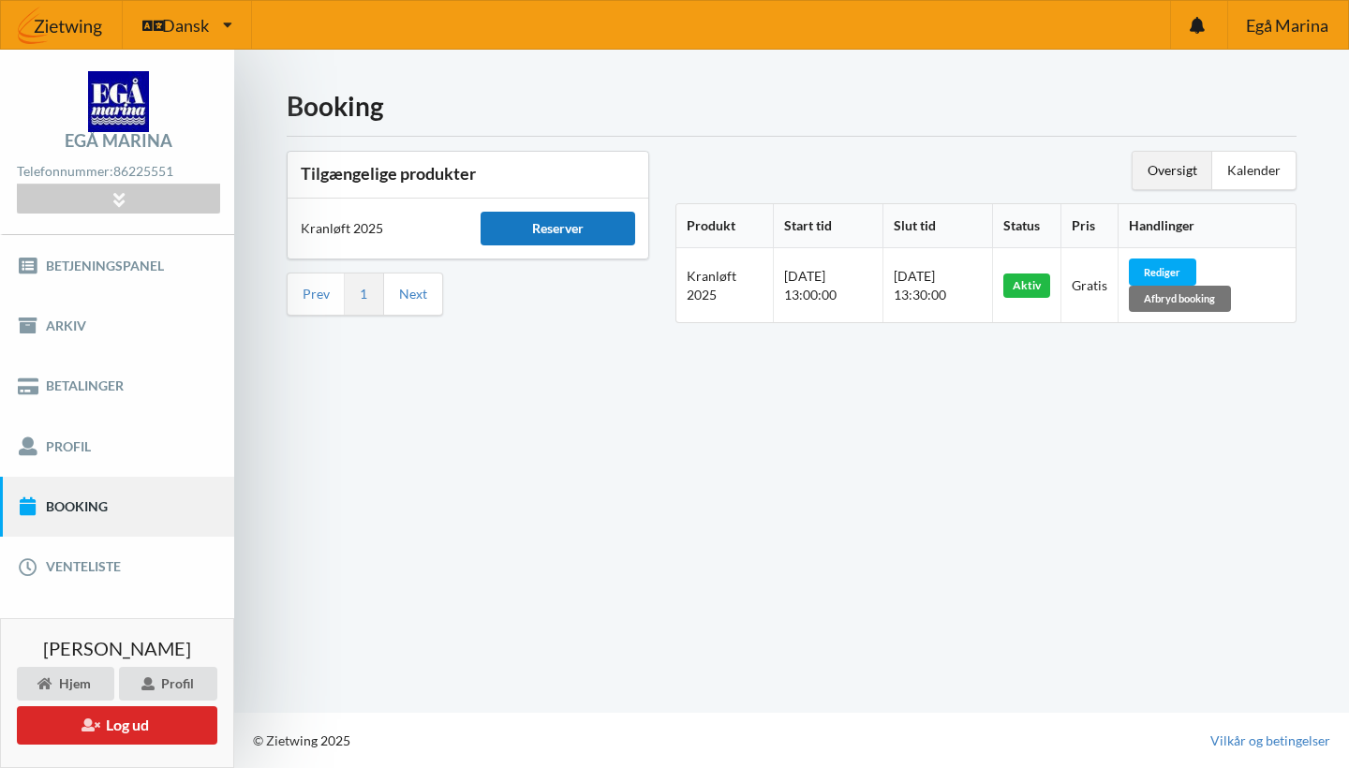
click at [542, 232] on div "Reserver" at bounding box center [558, 229] width 154 height 34
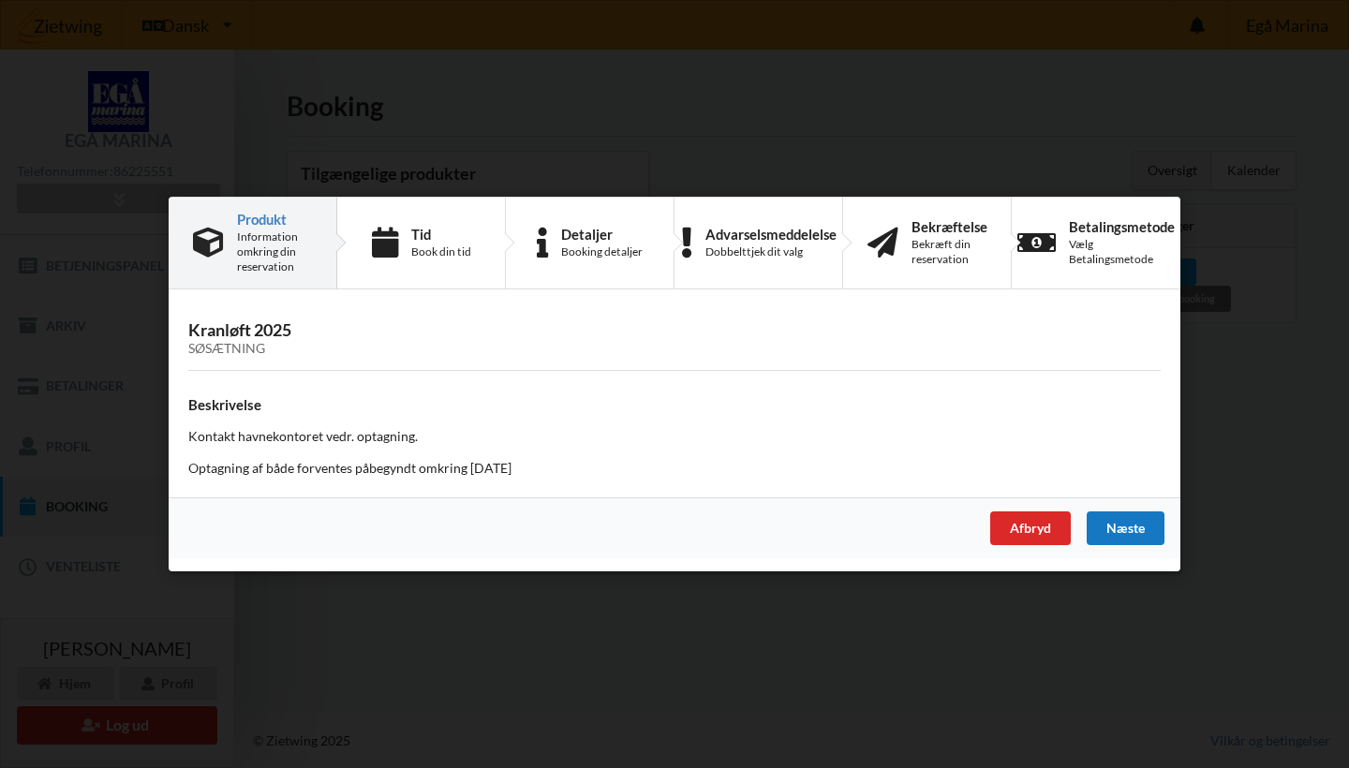
click at [1138, 531] on div "Næste" at bounding box center [1126, 529] width 78 height 34
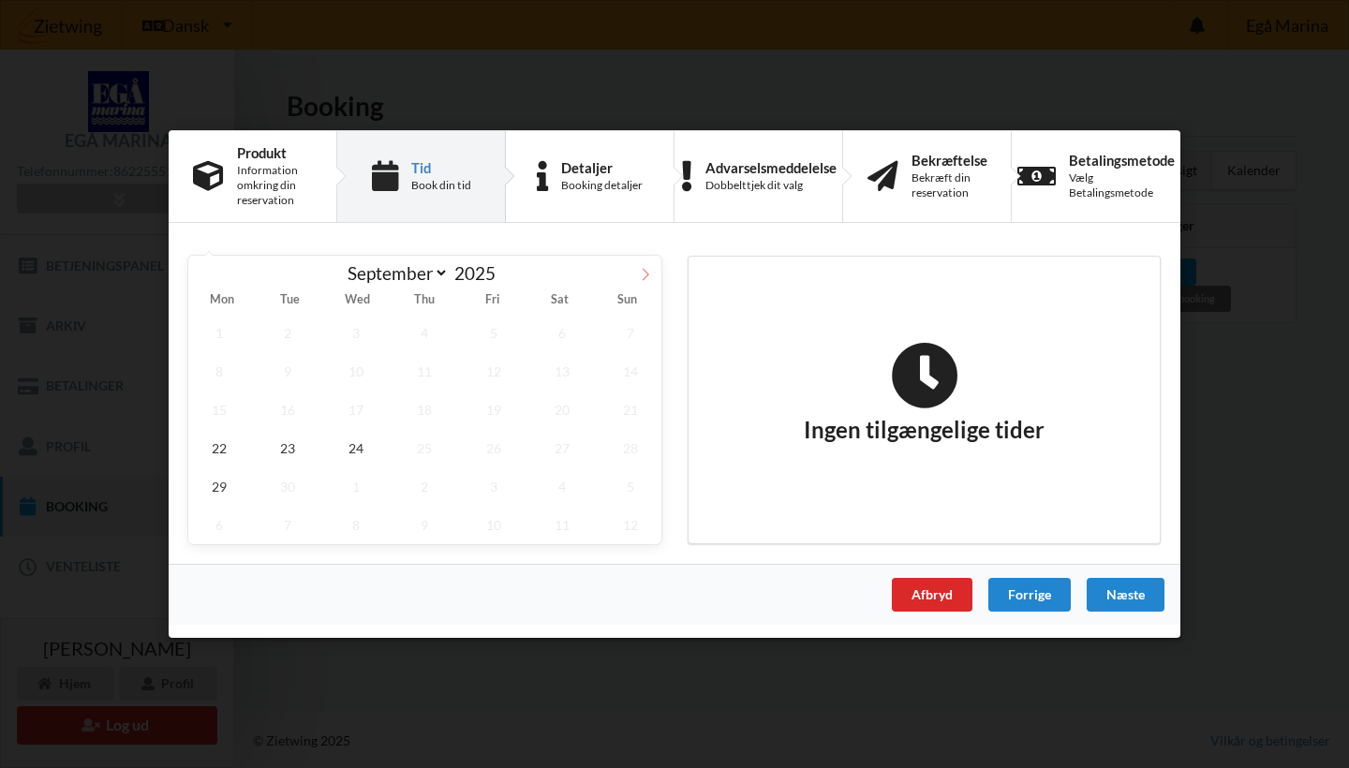
click at [640, 274] on icon at bounding box center [645, 274] width 13 height 13
select select "9"
click at [219, 408] on span "13" at bounding box center [219, 410] width 62 height 38
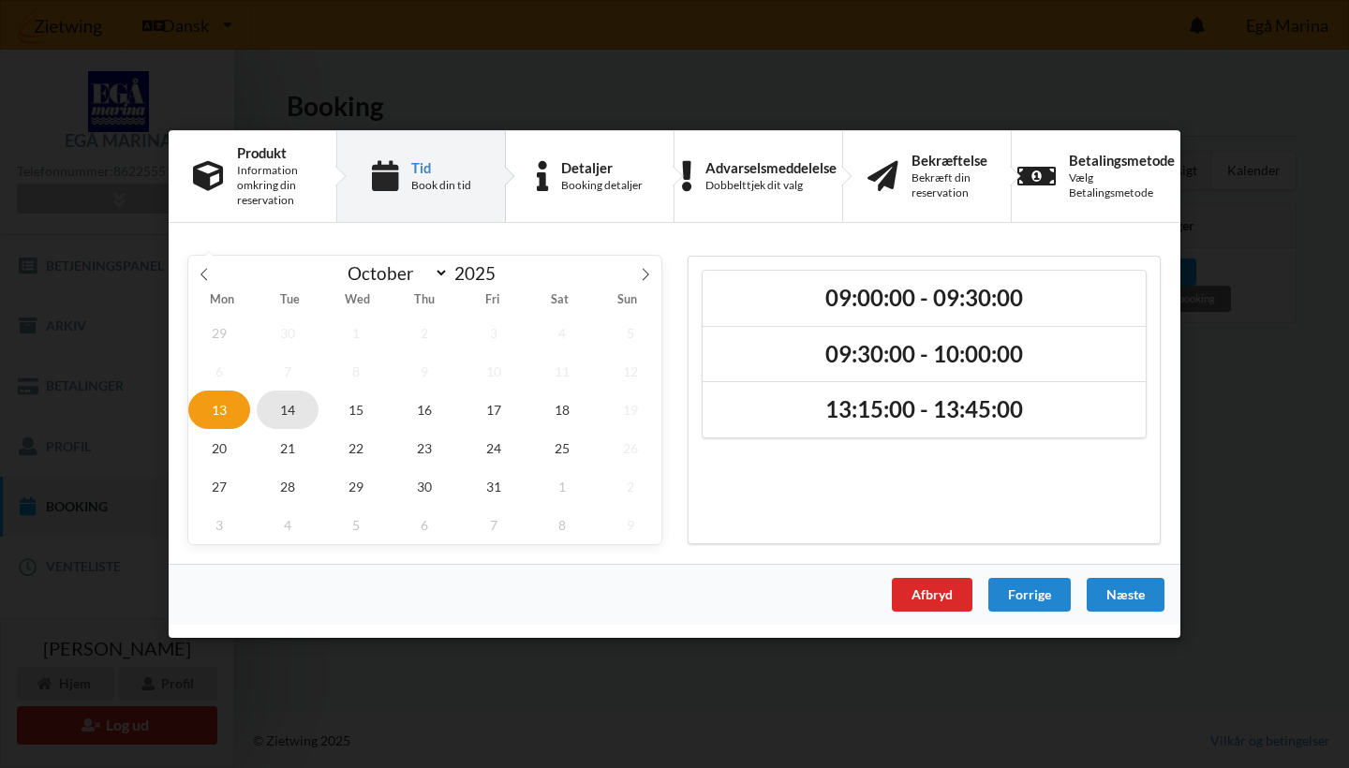
click at [277, 406] on span "14" at bounding box center [288, 410] width 62 height 38
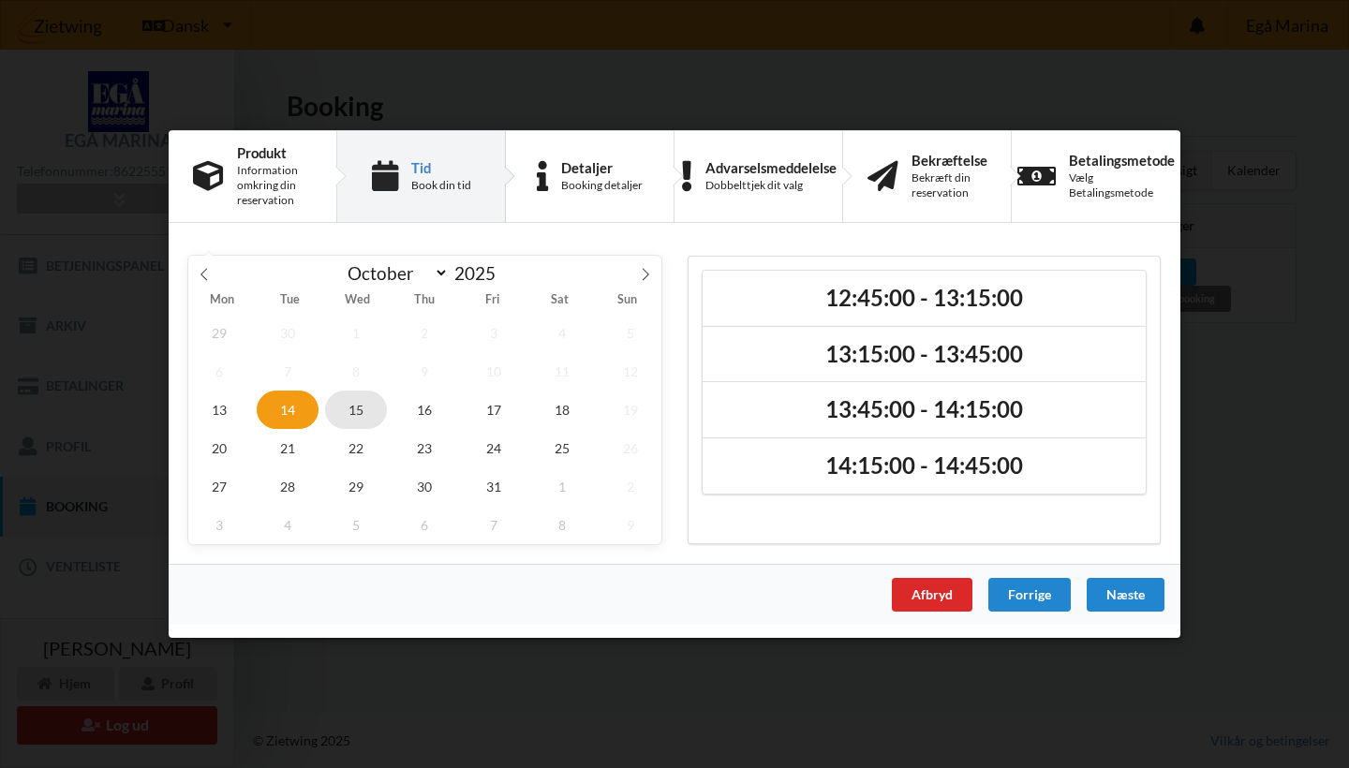
click at [355, 411] on span "15" at bounding box center [356, 410] width 62 height 38
